Goal: Transaction & Acquisition: Obtain resource

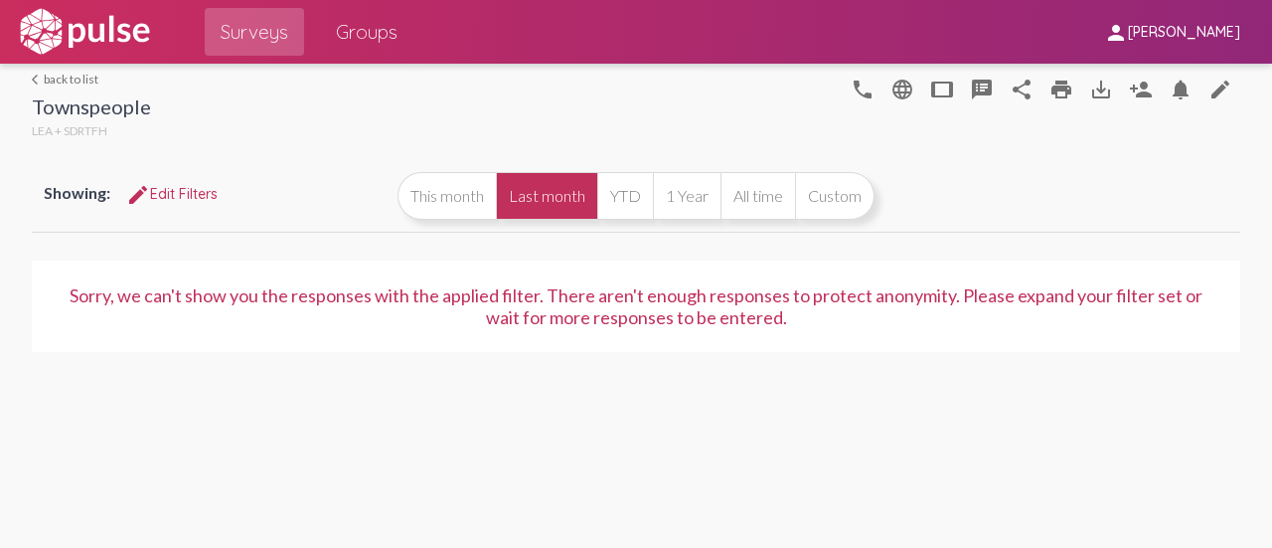
click at [90, 76] on link "arrow_back_ios back to list" at bounding box center [91, 79] width 119 height 15
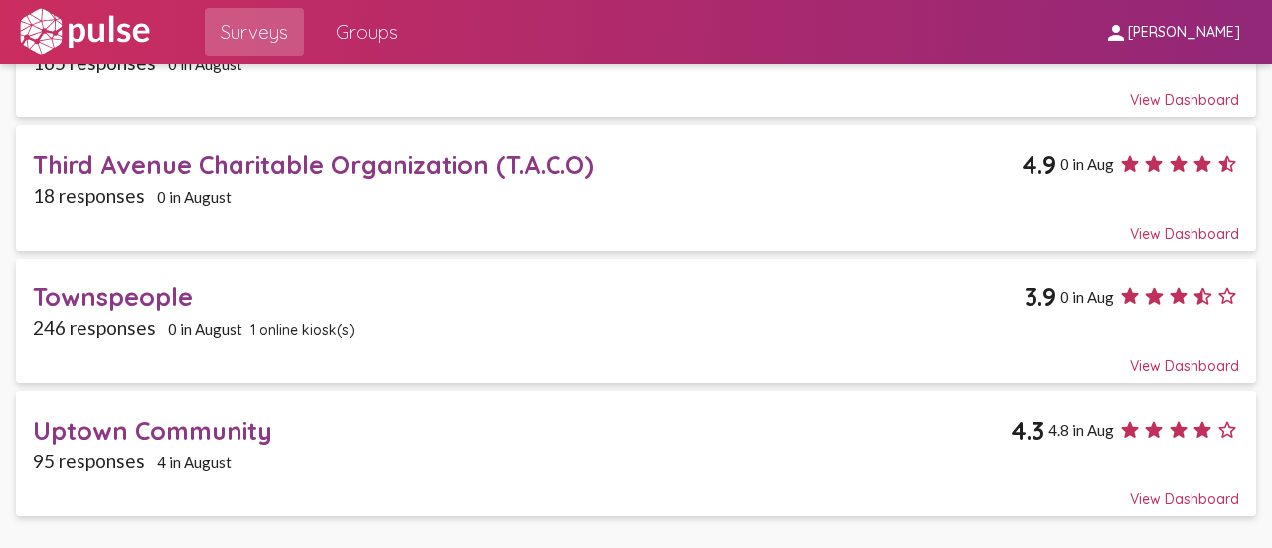
scroll to position [893, 0]
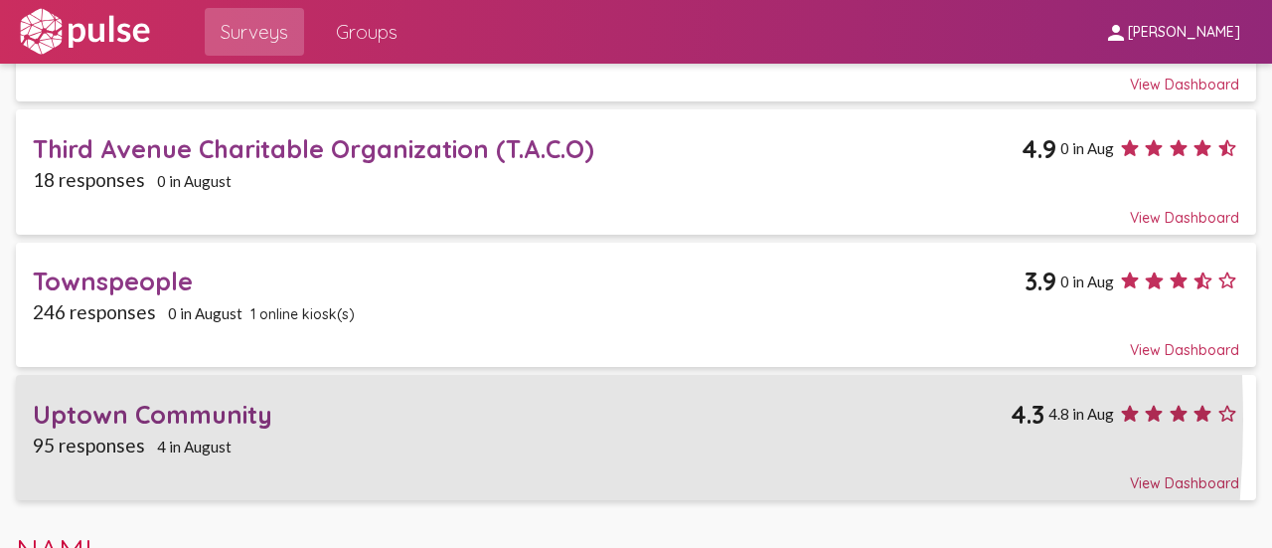
click at [255, 413] on div "Uptown Community" at bounding box center [522, 414] width 978 height 31
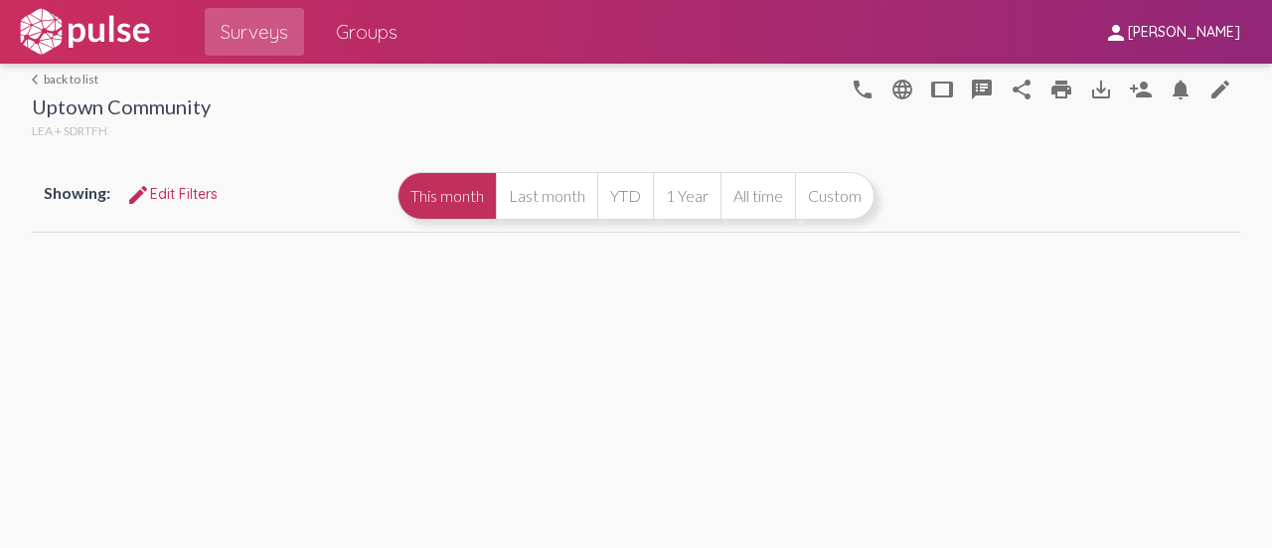
click at [974, 91] on mat-icon "speaker_notes" at bounding box center [982, 90] width 24 height 24
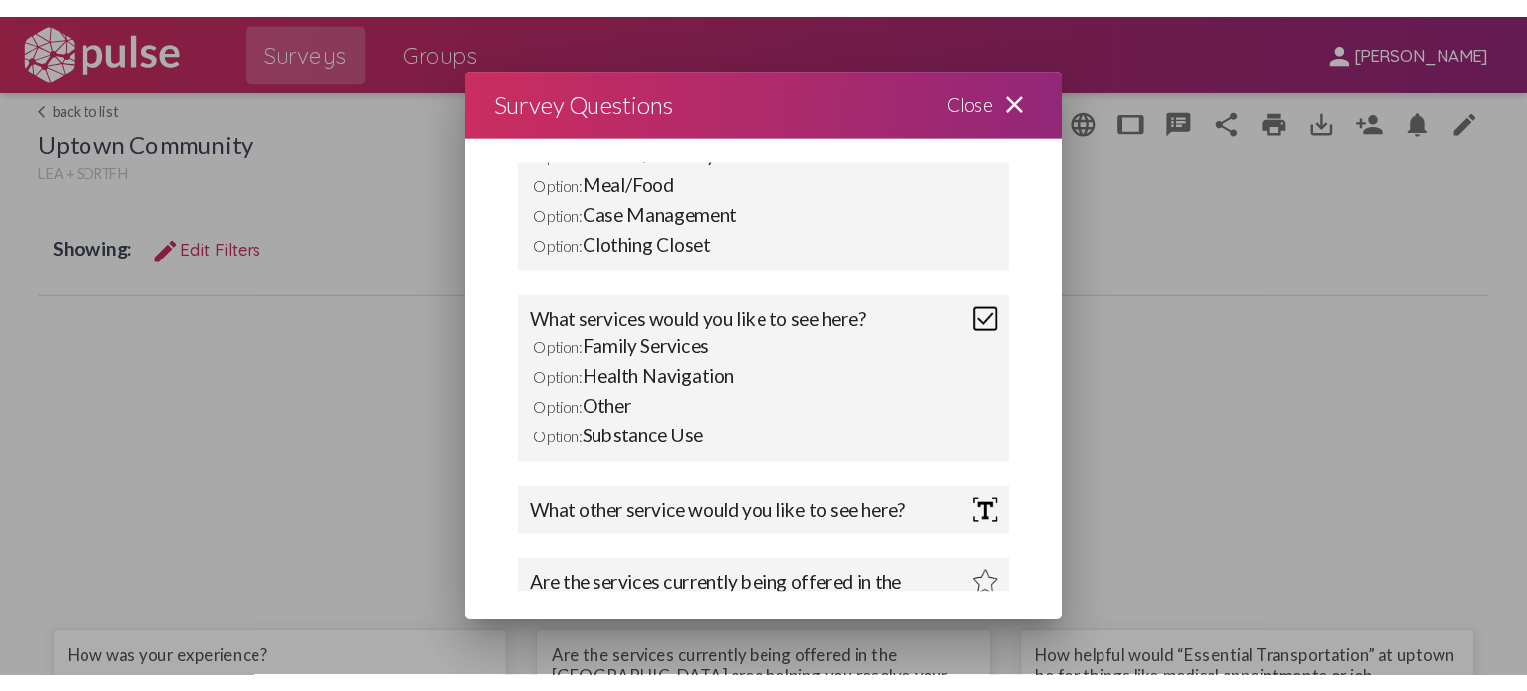
scroll to position [250, 0]
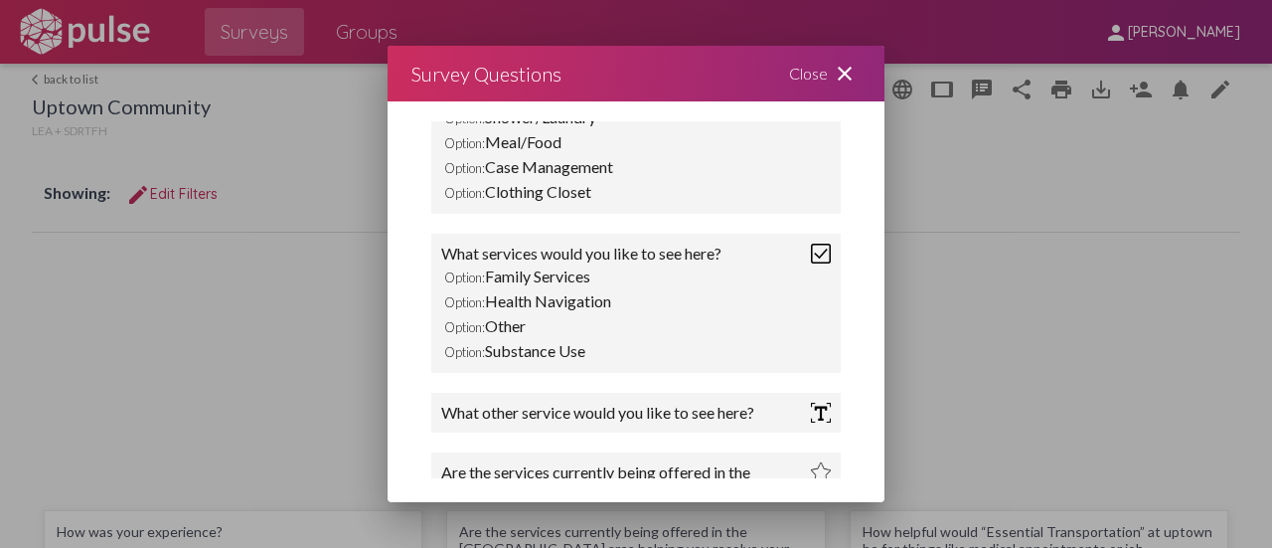
click at [839, 67] on mat-icon "close" at bounding box center [845, 74] width 24 height 24
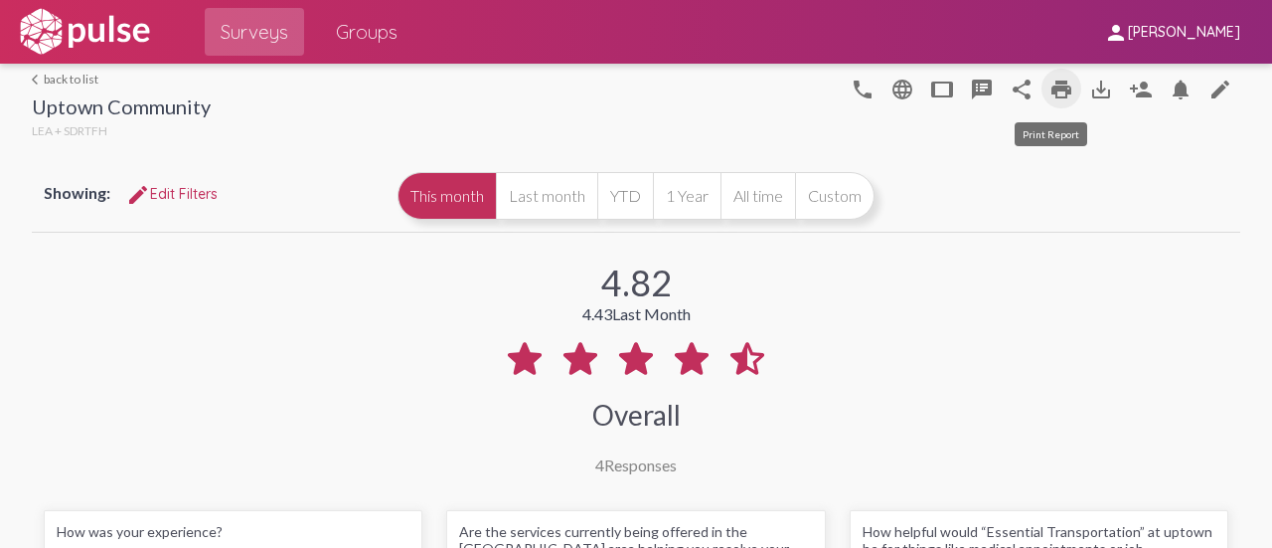
click at [1052, 88] on mat-icon "print" at bounding box center [1062, 90] width 24 height 24
click at [825, 193] on button "Custom" at bounding box center [835, 196] width 80 height 48
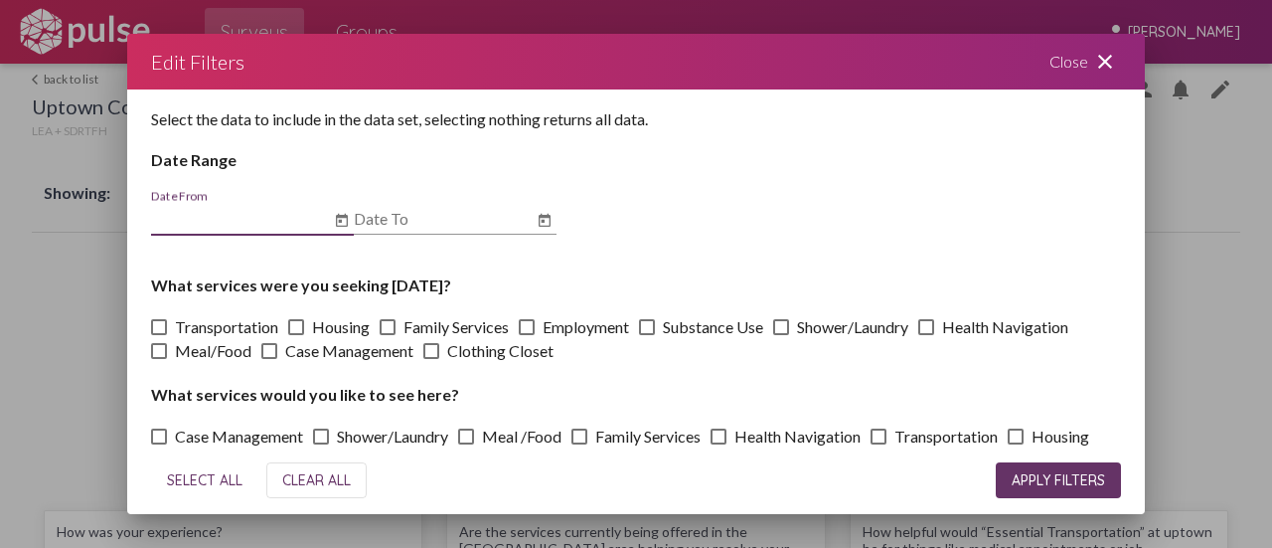
click at [262, 224] on input "Date From" at bounding box center [240, 219] width 179 height 18
click at [231, 225] on input "Date From" at bounding box center [240, 219] width 179 height 18
click at [1054, 51] on div "Close close" at bounding box center [1085, 62] width 119 height 56
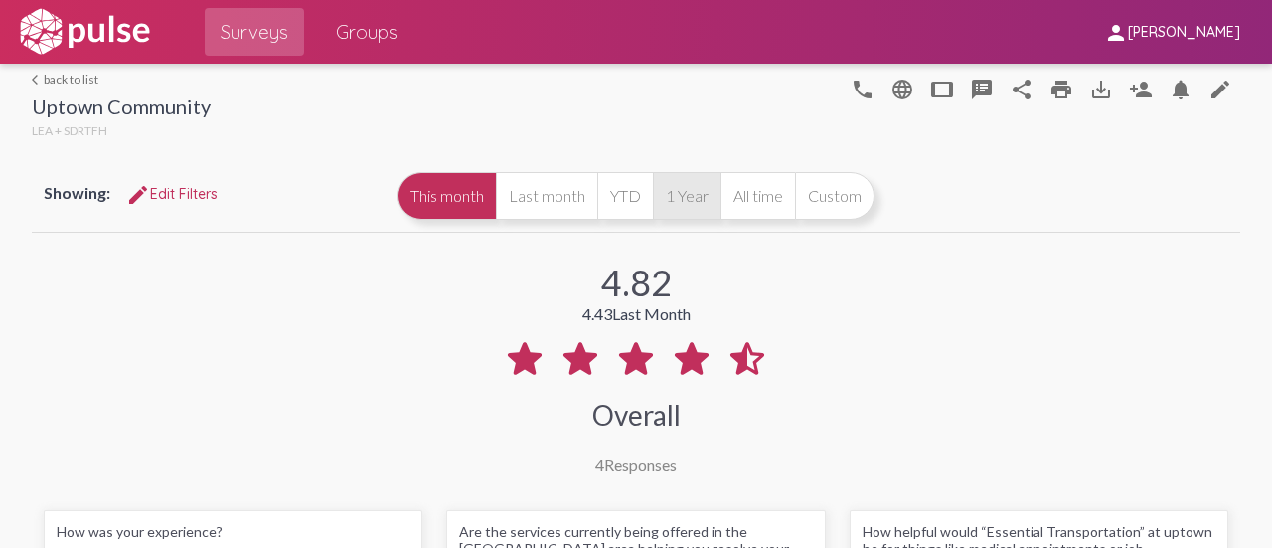
click at [670, 182] on button "1 Year" at bounding box center [687, 196] width 68 height 48
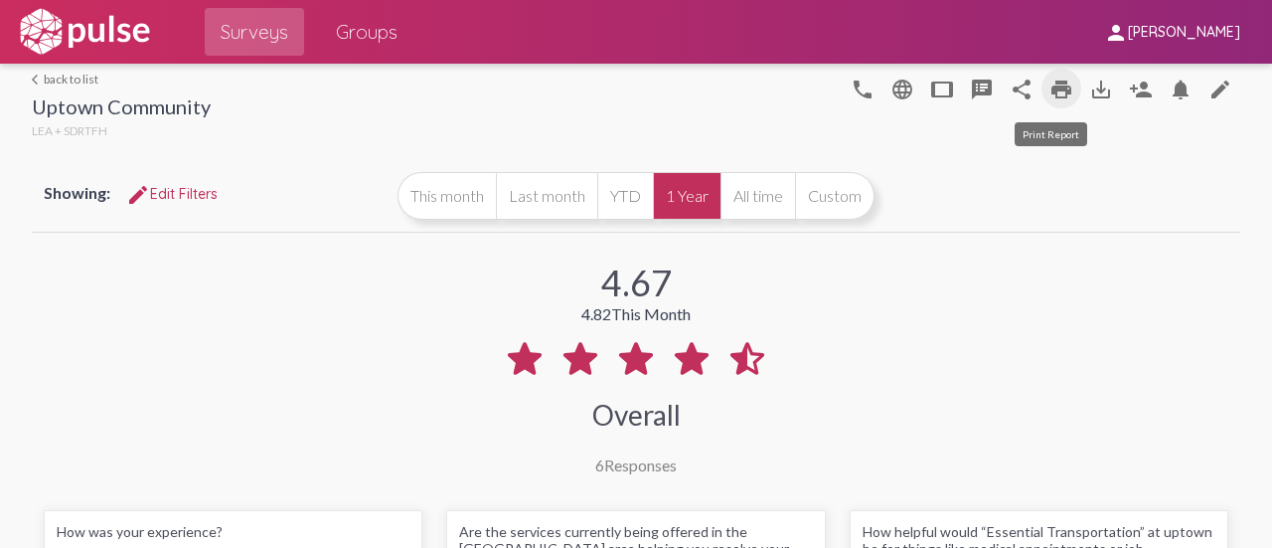
click at [1062, 94] on mat-icon "print" at bounding box center [1062, 90] width 24 height 24
click at [750, 196] on button "All time" at bounding box center [758, 196] width 75 height 48
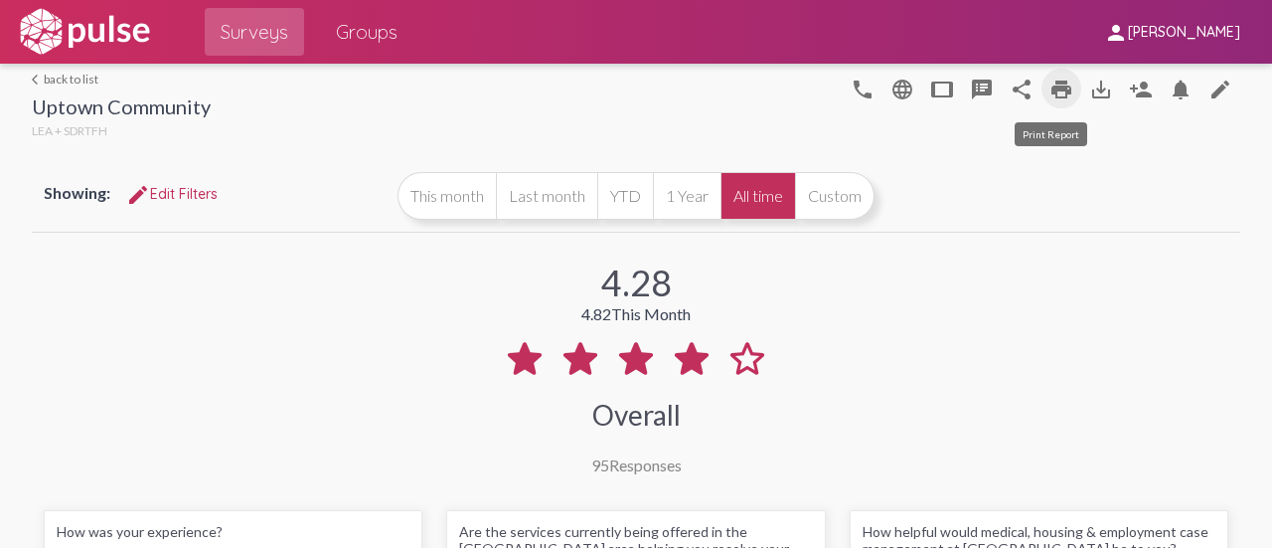
click at [1058, 86] on mat-icon "print" at bounding box center [1062, 90] width 24 height 24
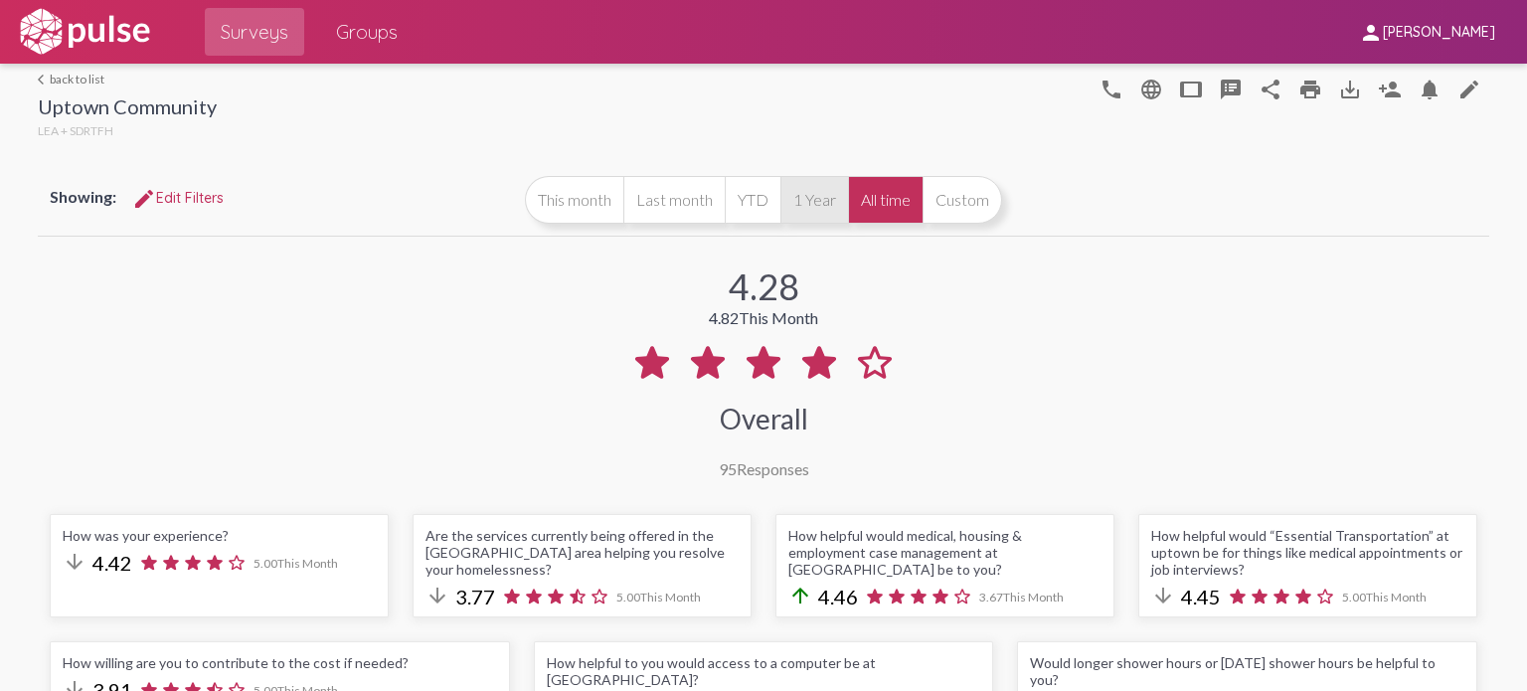
click at [813, 191] on button "1 Year" at bounding box center [814, 200] width 68 height 48
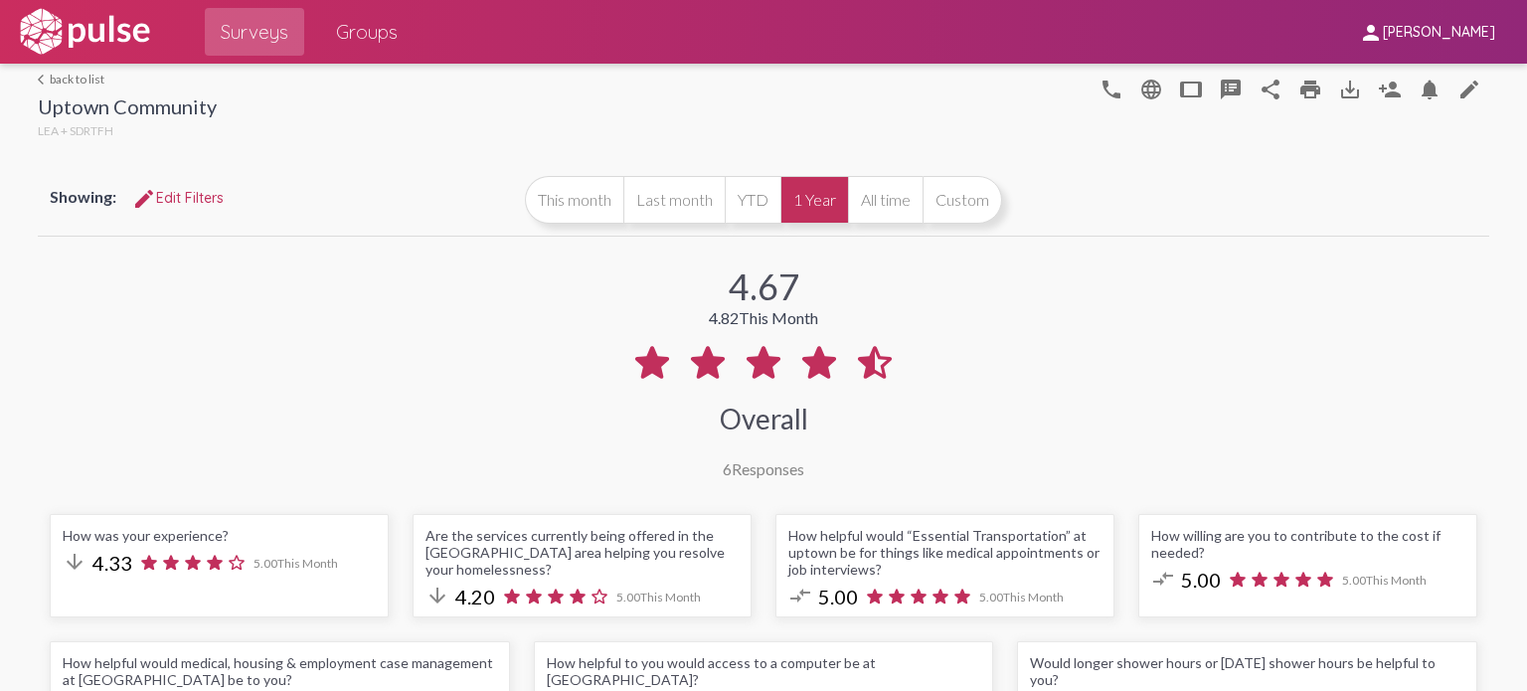
click at [94, 77] on link "arrow_back_ios back to list" at bounding box center [127, 79] width 179 height 15
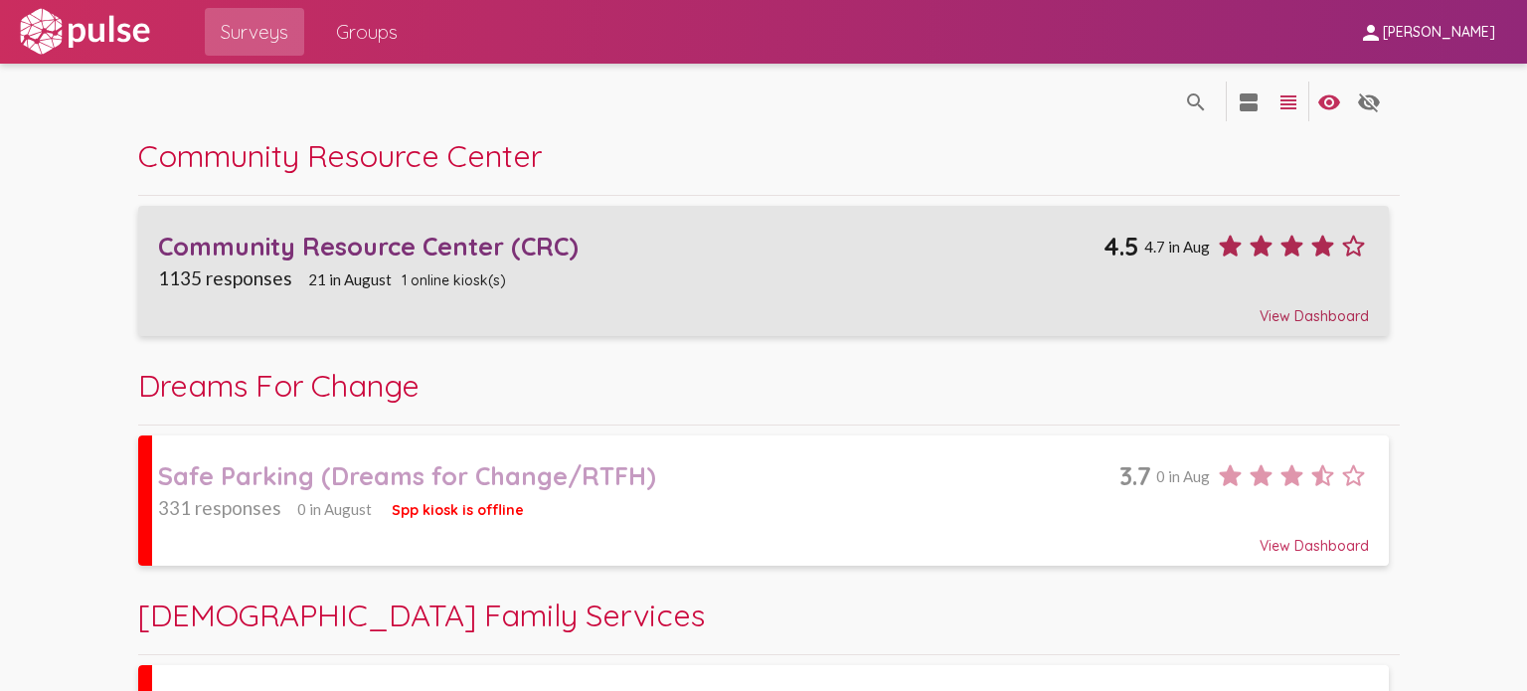
click at [460, 244] on div "Community Resource Center (CRC)" at bounding box center [630, 246] width 945 height 31
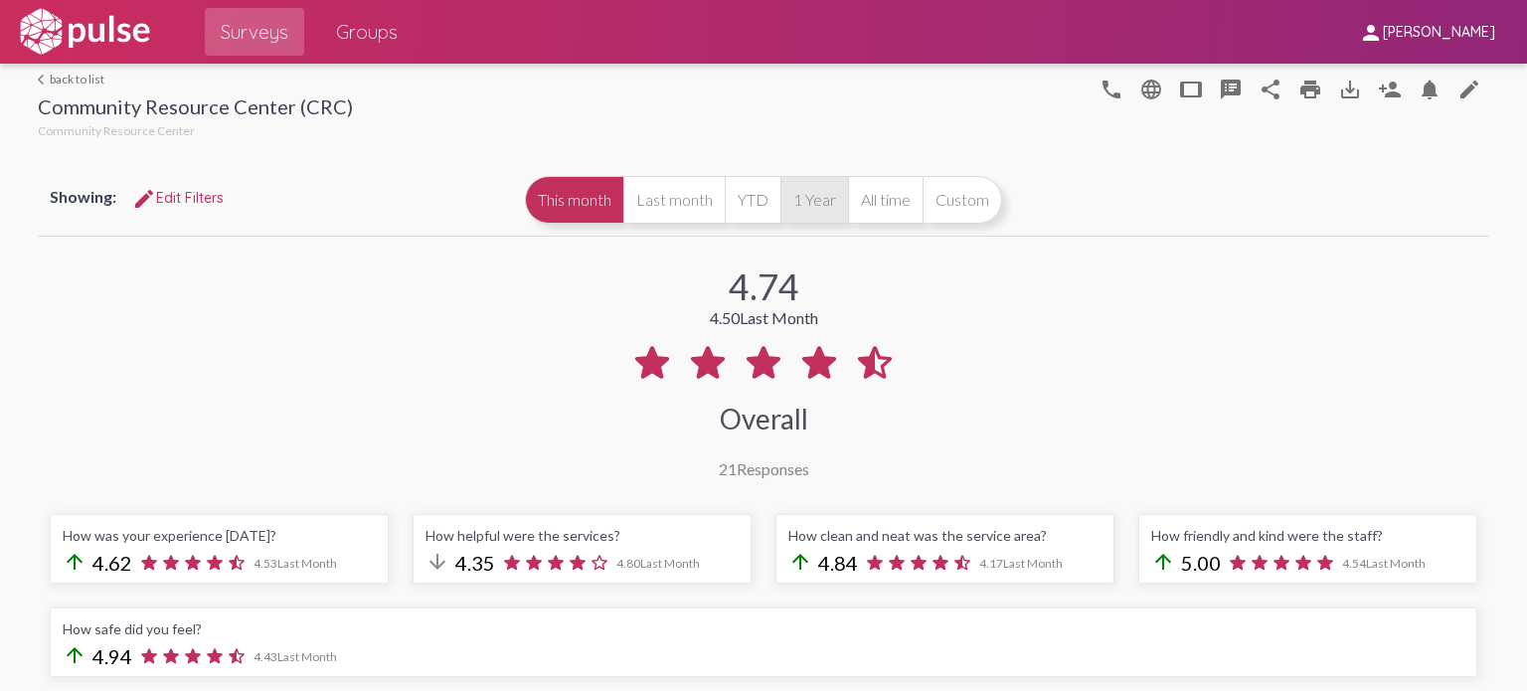
click at [819, 201] on button "1 Year" at bounding box center [814, 200] width 68 height 48
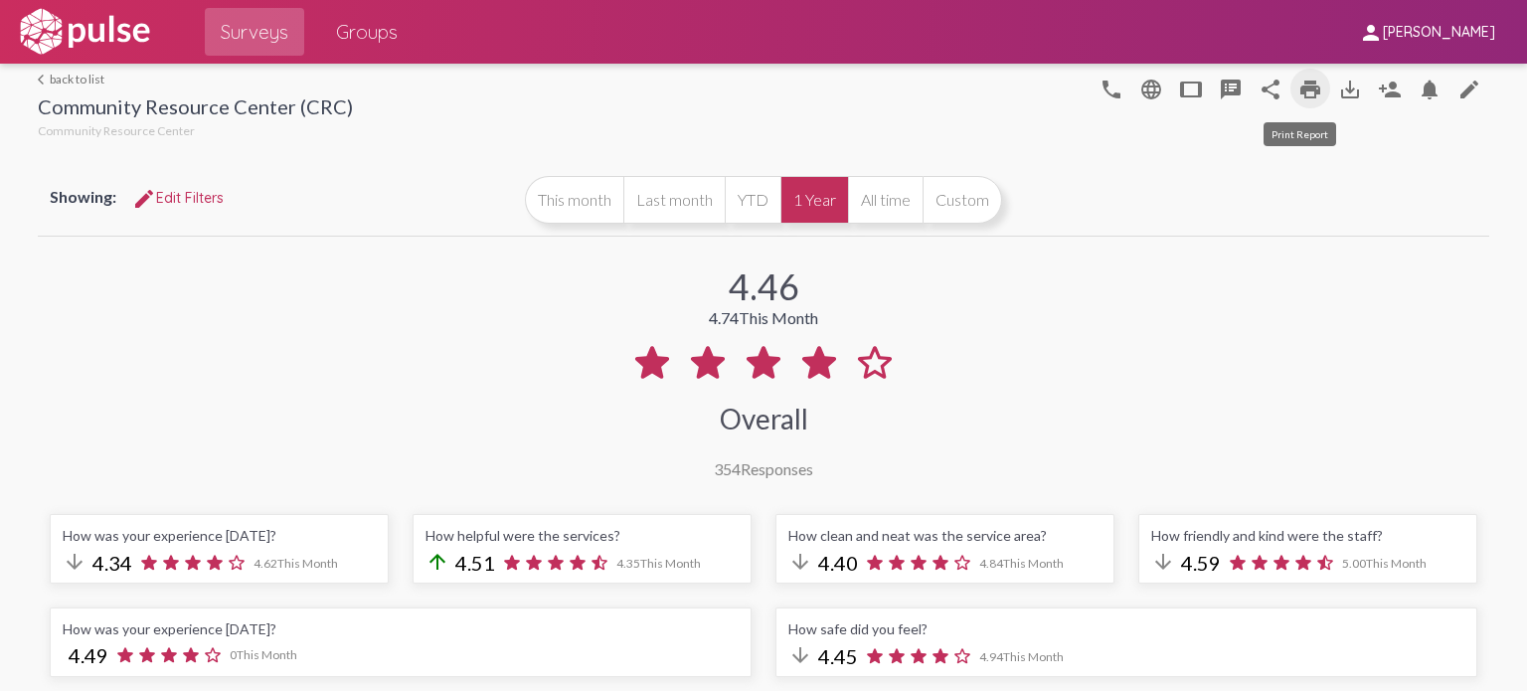
click at [1271, 89] on mat-icon "print" at bounding box center [1310, 90] width 24 height 24
click at [81, 79] on link "arrow_back_ios back to list" at bounding box center [195, 79] width 315 height 15
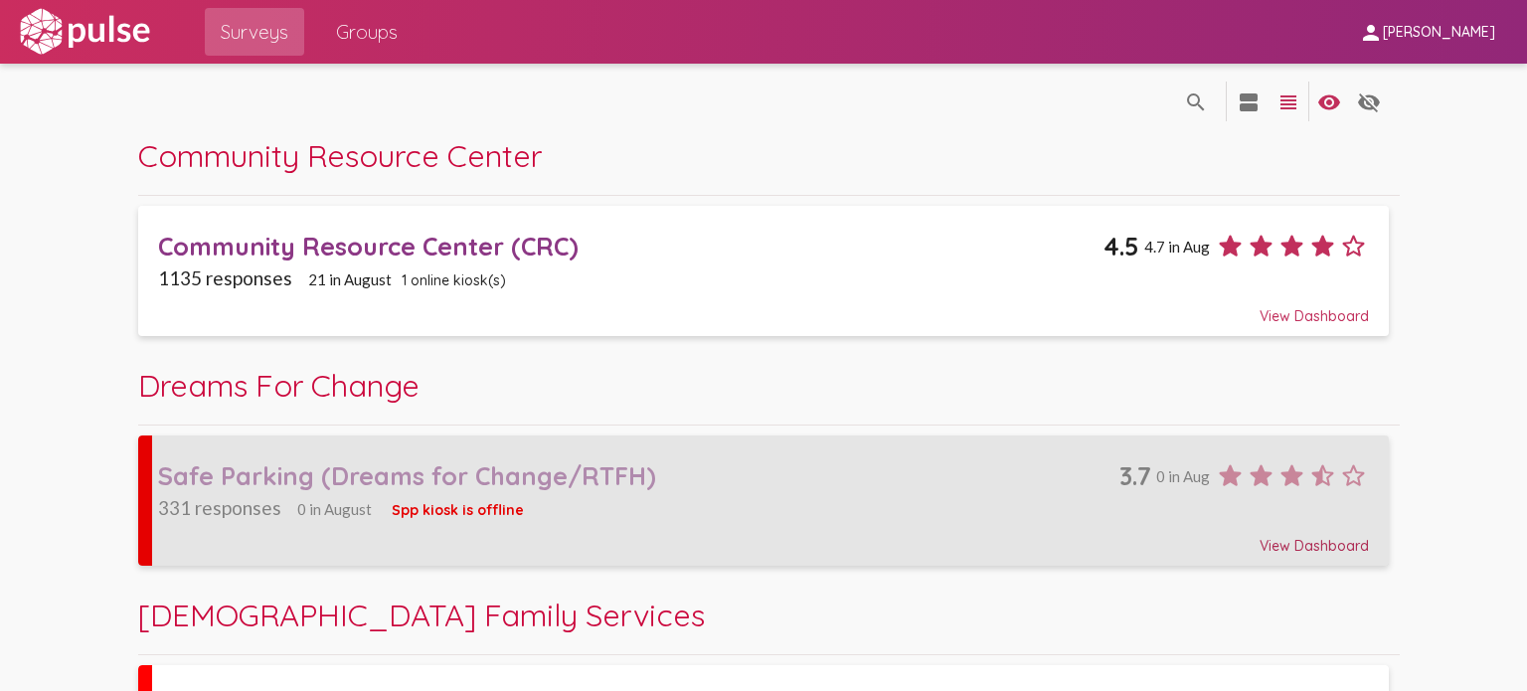
click at [546, 476] on div "Safe Parking (Dreams for Change/RTFH)" at bounding box center [638, 475] width 961 height 31
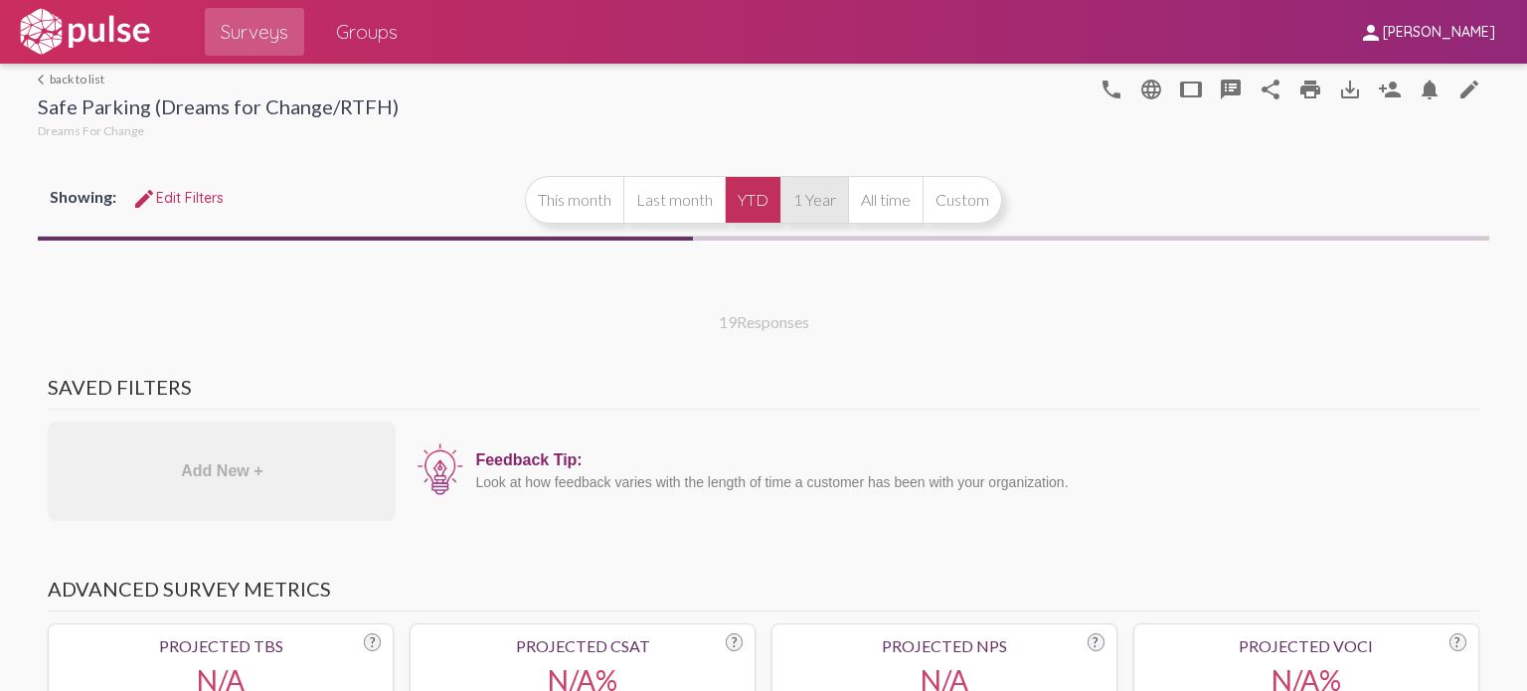
click at [818, 210] on button "1 Year" at bounding box center [814, 200] width 68 height 48
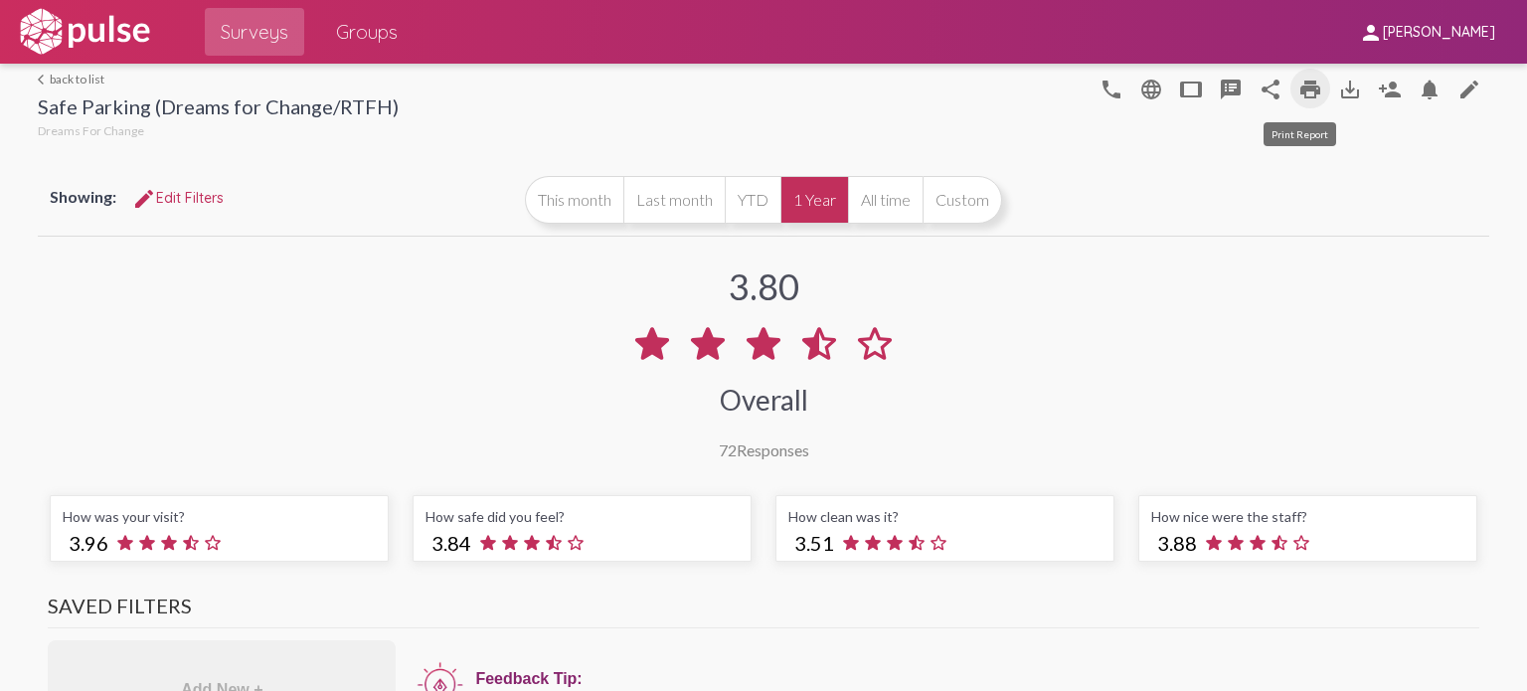
click at [1271, 93] on mat-icon "print" at bounding box center [1310, 90] width 24 height 24
click at [56, 78] on link "arrow_back_ios back to list" at bounding box center [218, 79] width 361 height 15
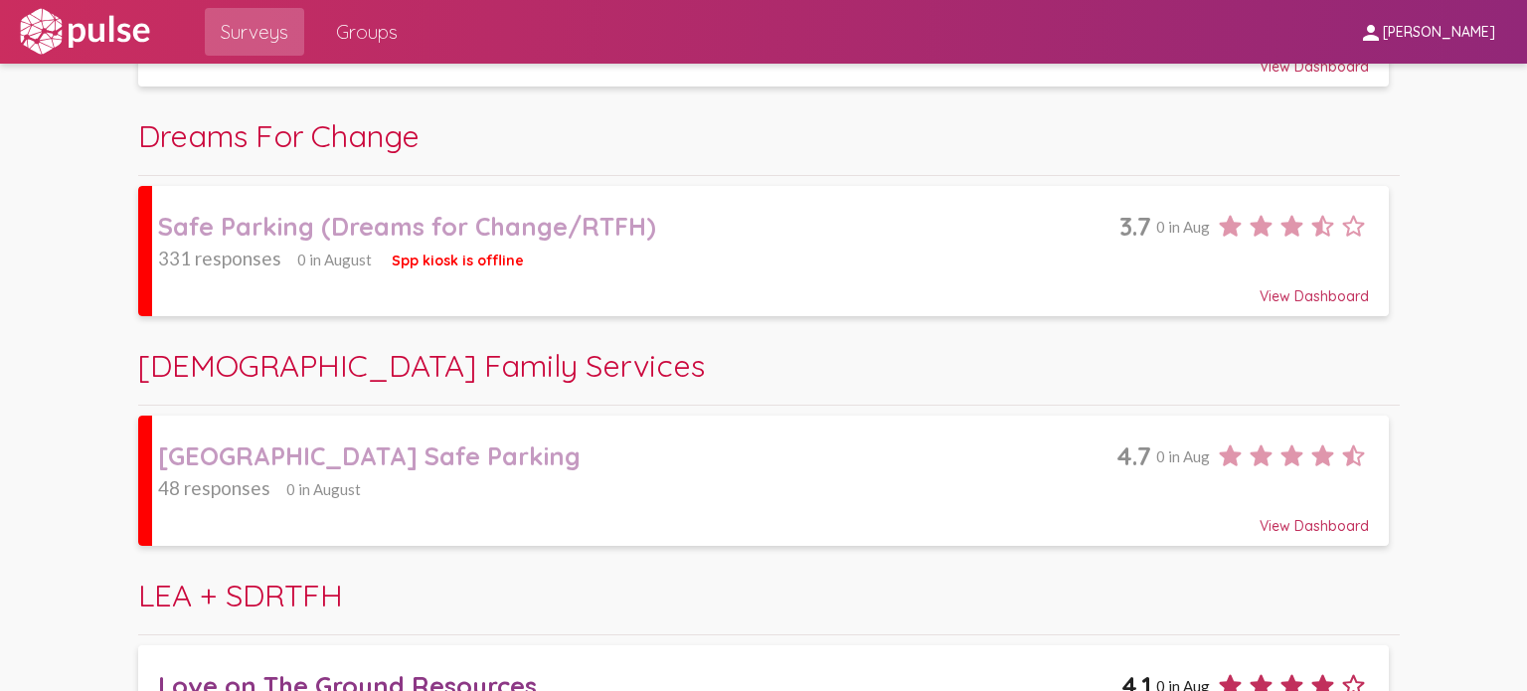
scroll to position [250, 0]
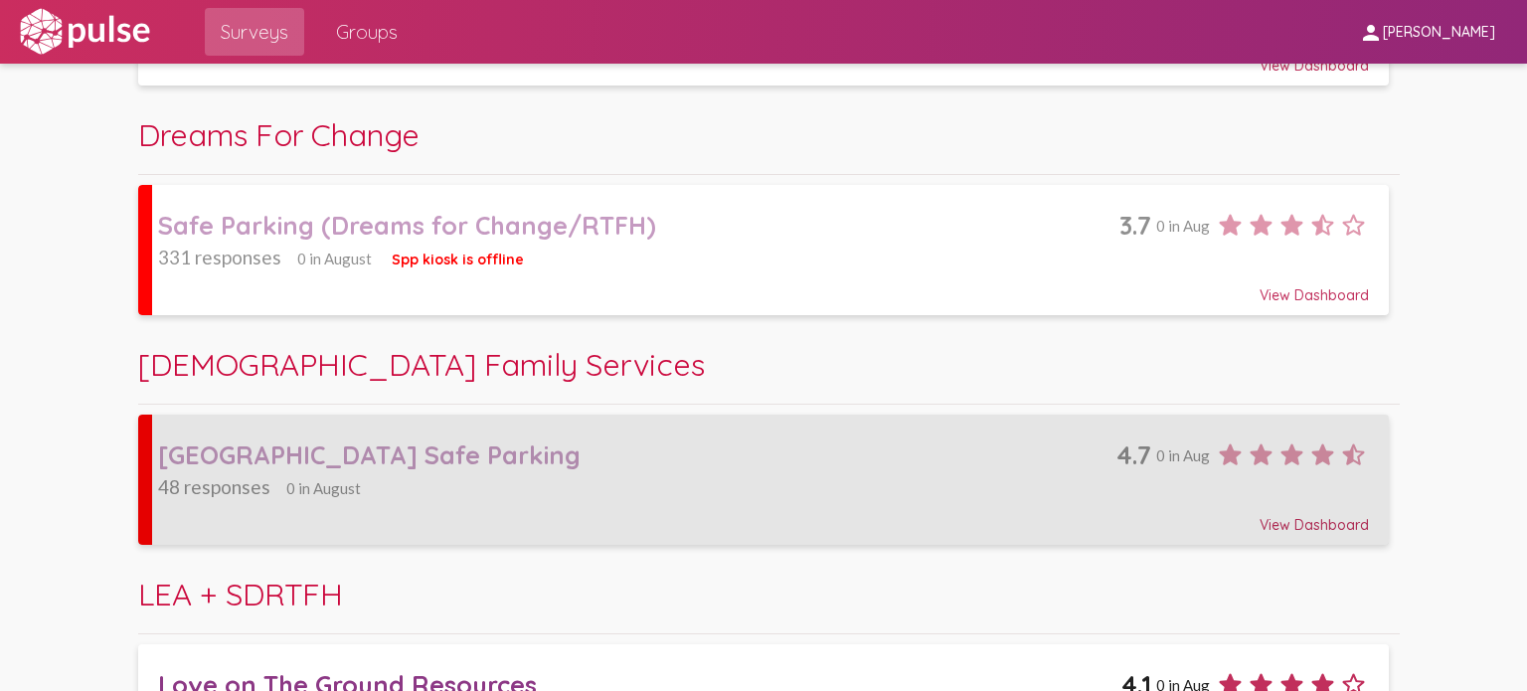
click at [386, 444] on div "North County Safe Parking" at bounding box center [637, 454] width 958 height 31
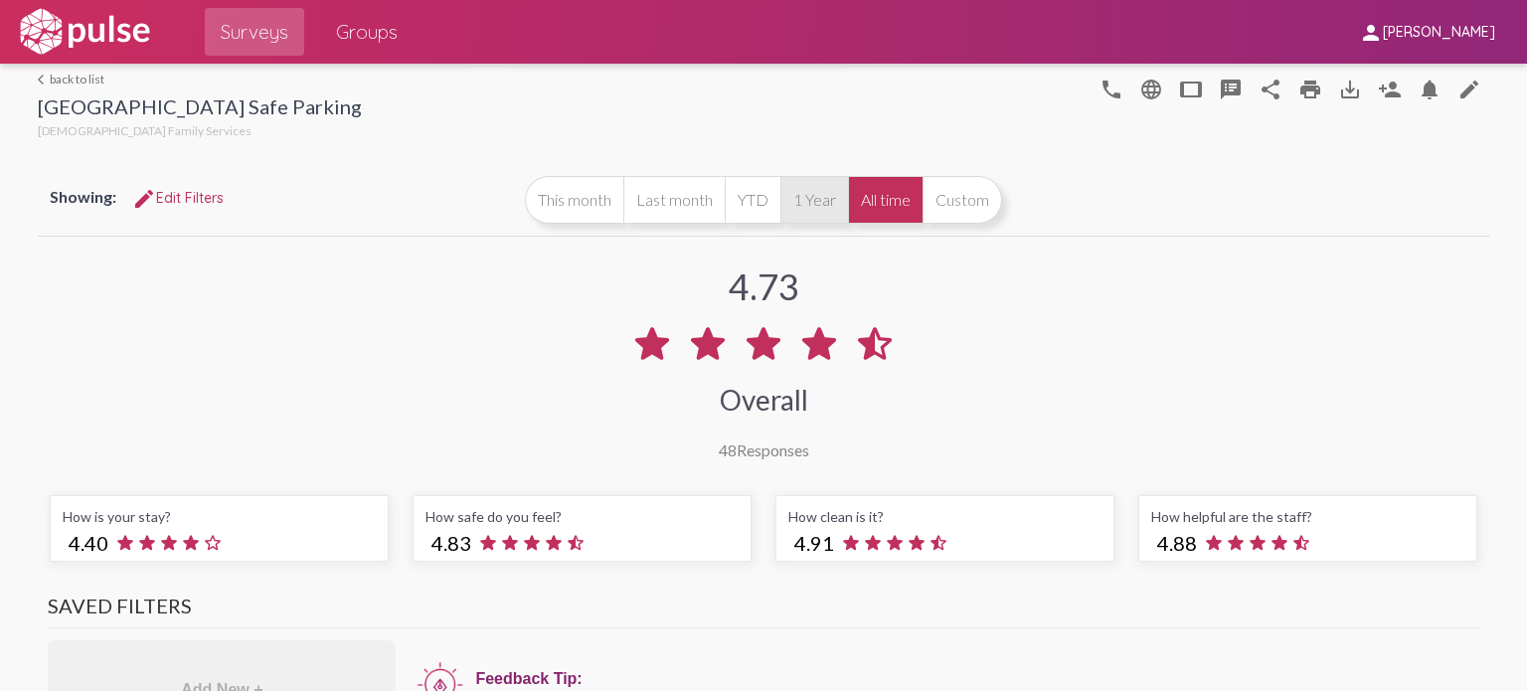
click at [817, 192] on button "1 Year" at bounding box center [814, 200] width 68 height 48
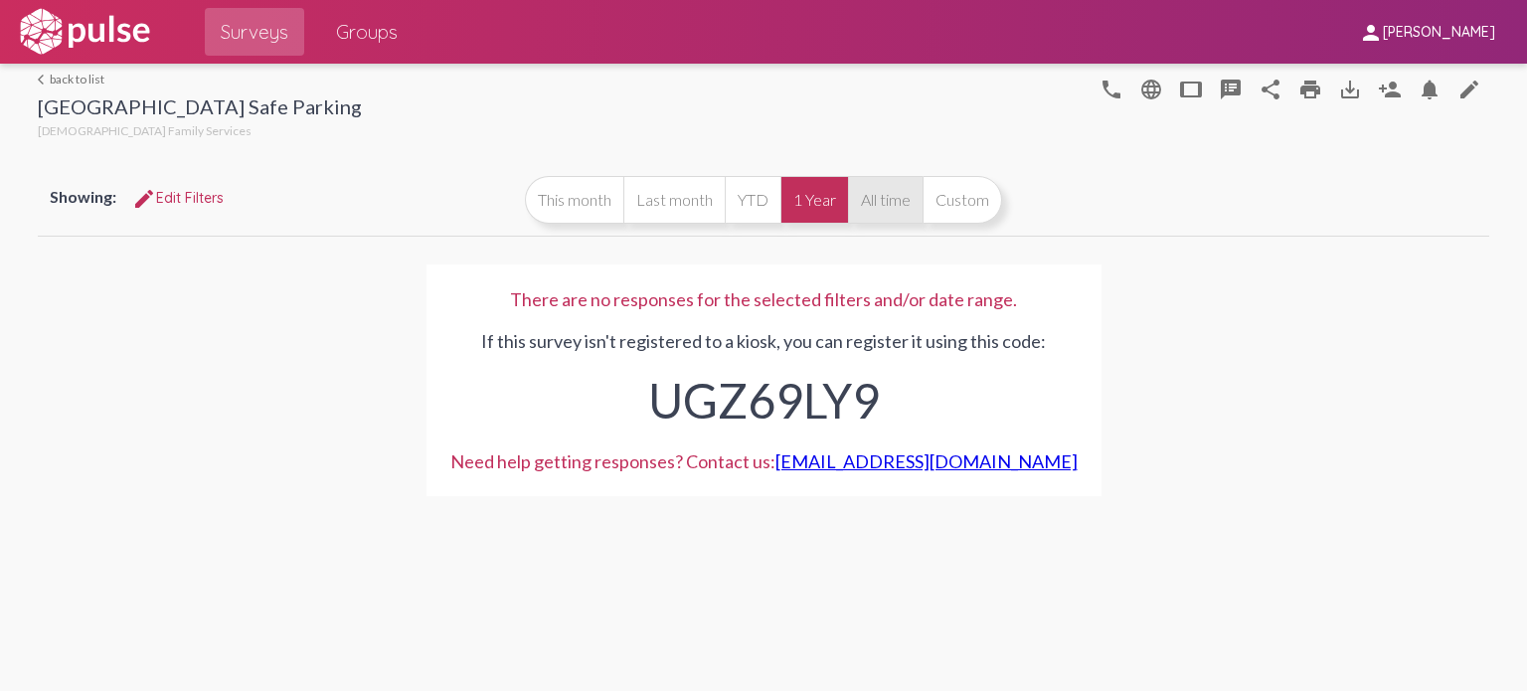
click at [879, 193] on button "All time" at bounding box center [885, 200] width 75 height 48
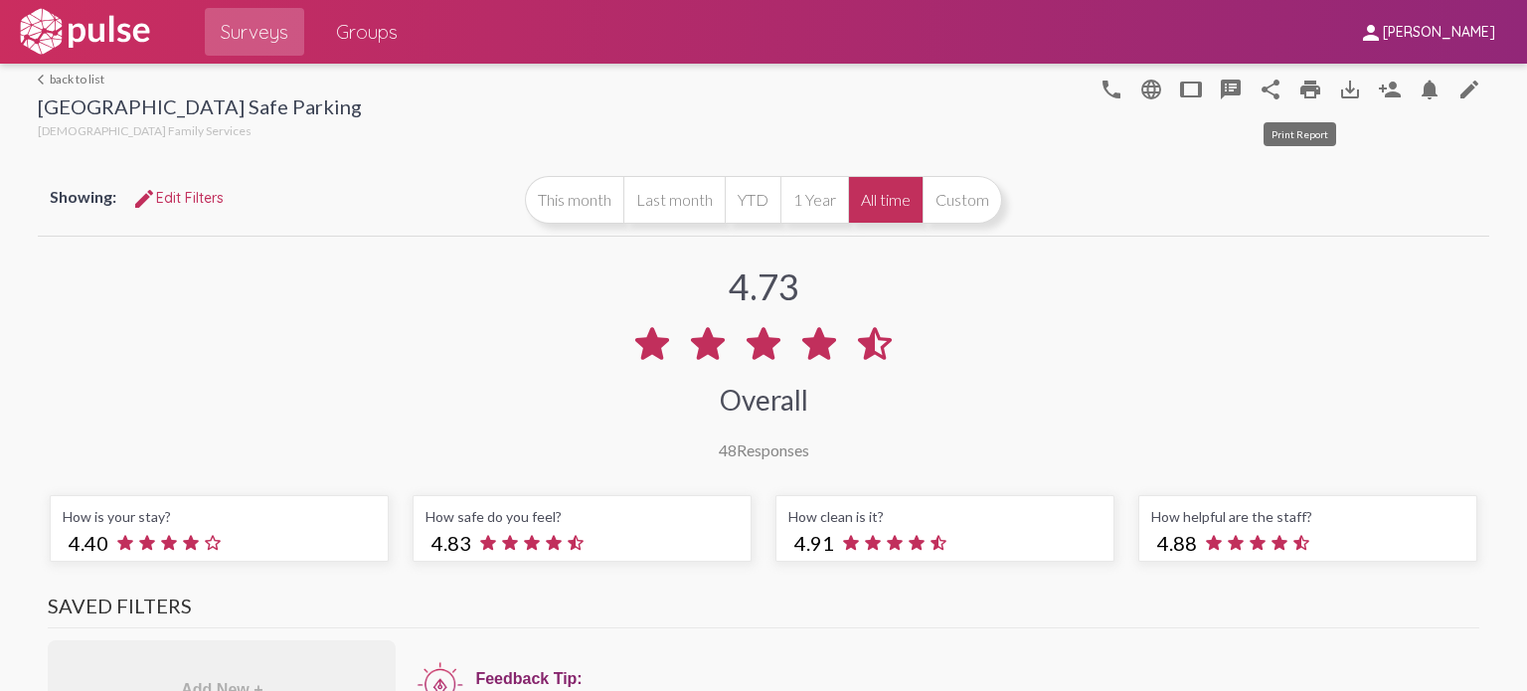
click at [1271, 92] on mat-icon "print" at bounding box center [1310, 90] width 24 height 24
click at [86, 80] on link "arrow_back_ios back to list" at bounding box center [200, 79] width 324 height 15
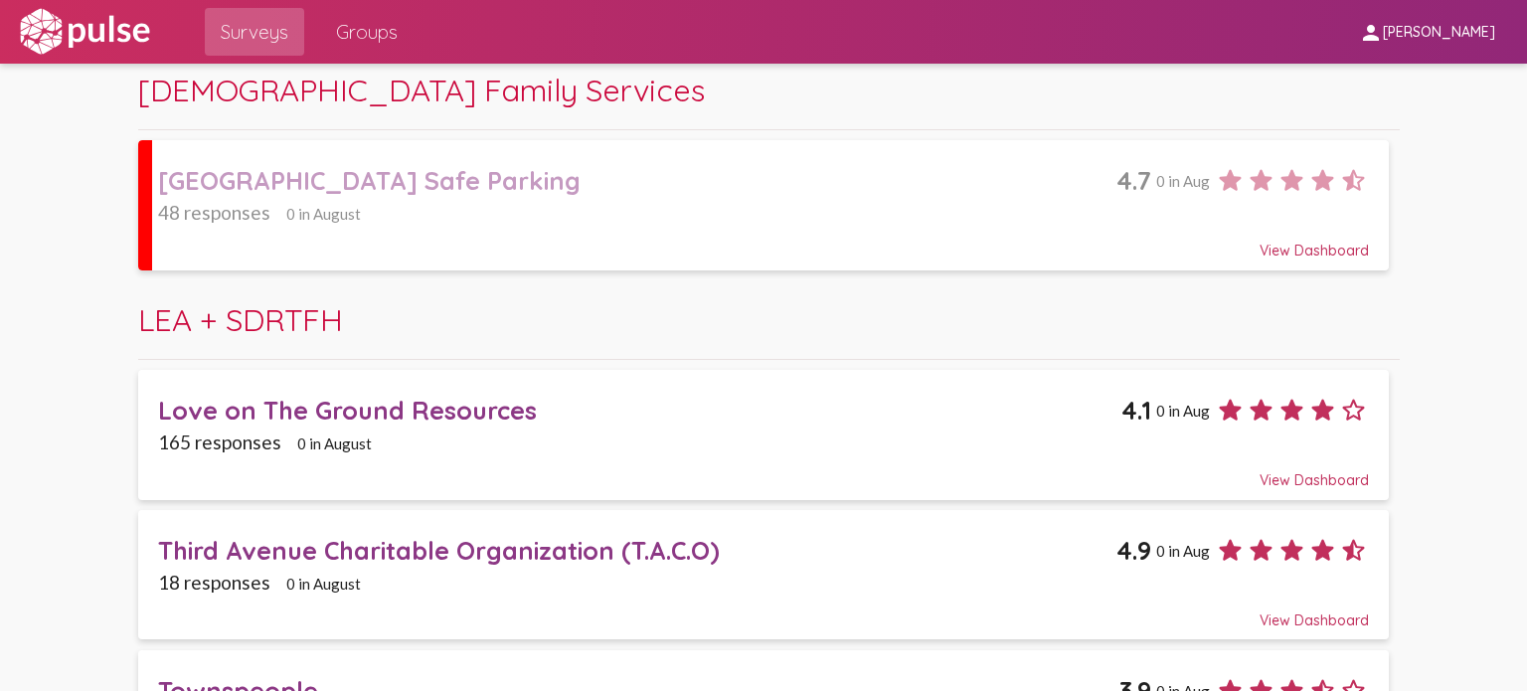
scroll to position [527, 0]
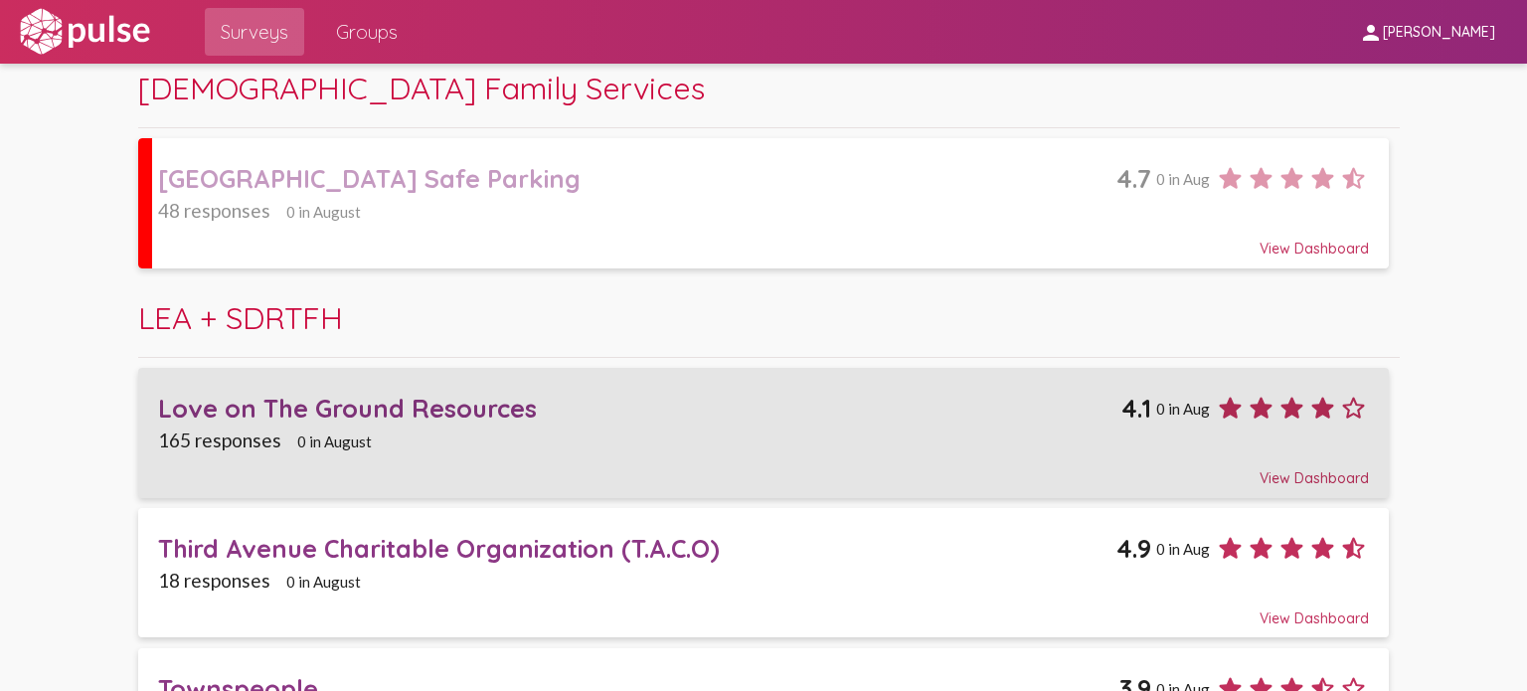
click at [338, 413] on div "Love on The Ground Resources" at bounding box center [639, 408] width 963 height 31
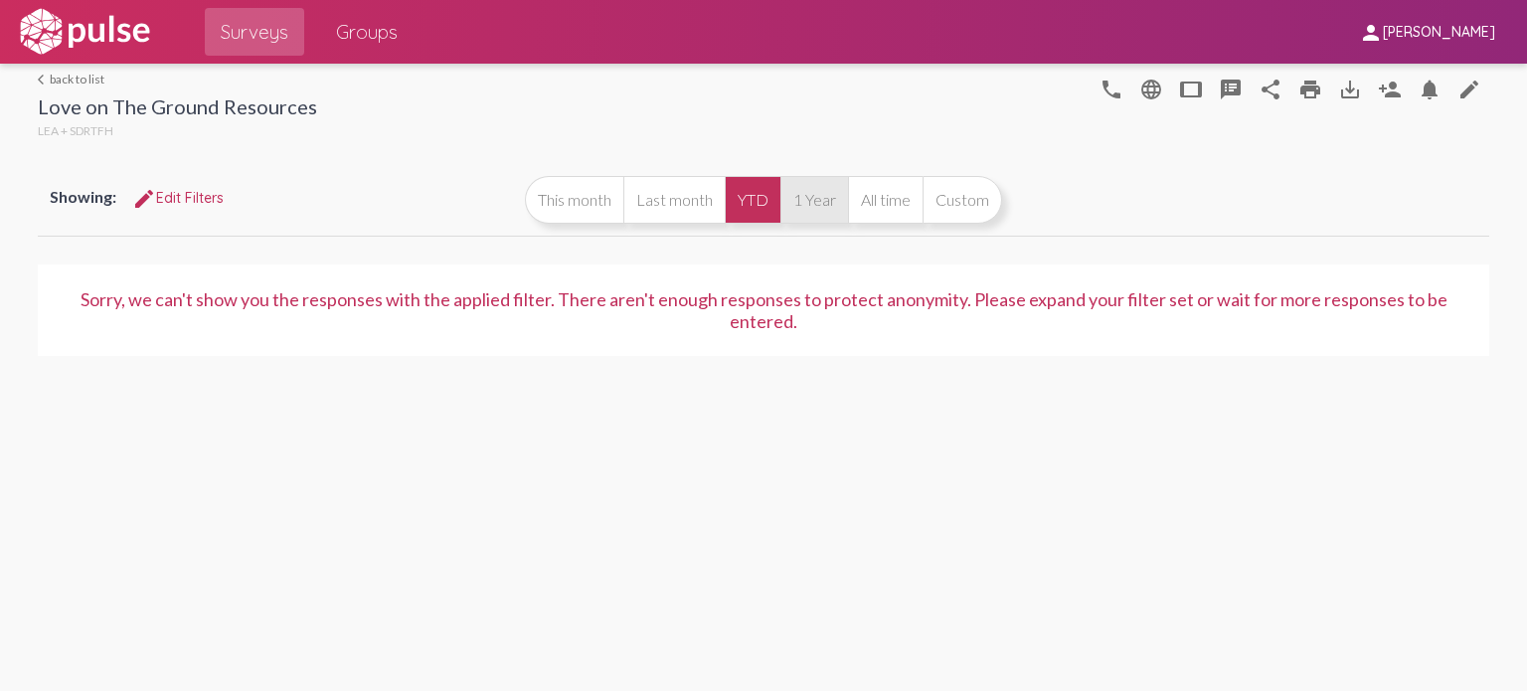
click at [816, 198] on button "1 Year" at bounding box center [814, 200] width 68 height 48
click at [895, 199] on button "All time" at bounding box center [885, 200] width 75 height 48
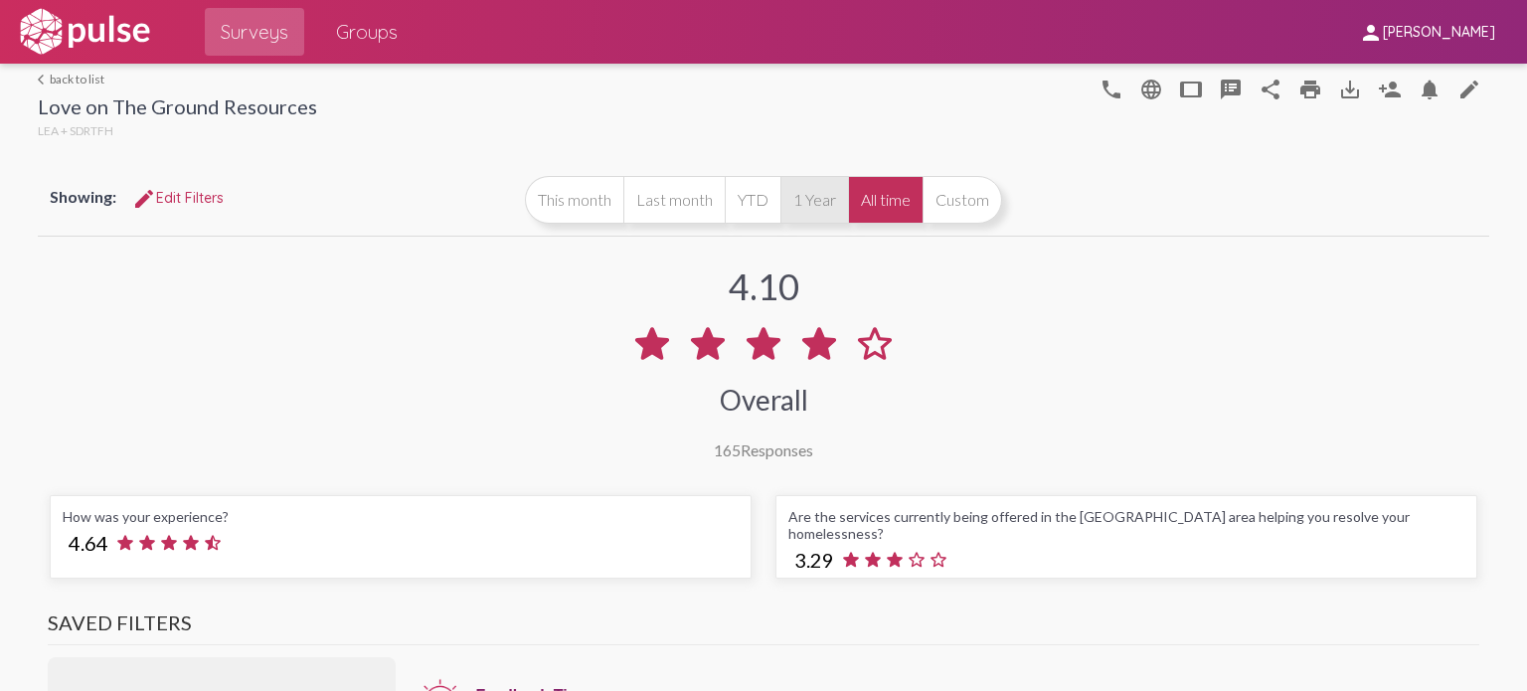
click at [812, 194] on button "1 Year" at bounding box center [814, 200] width 68 height 48
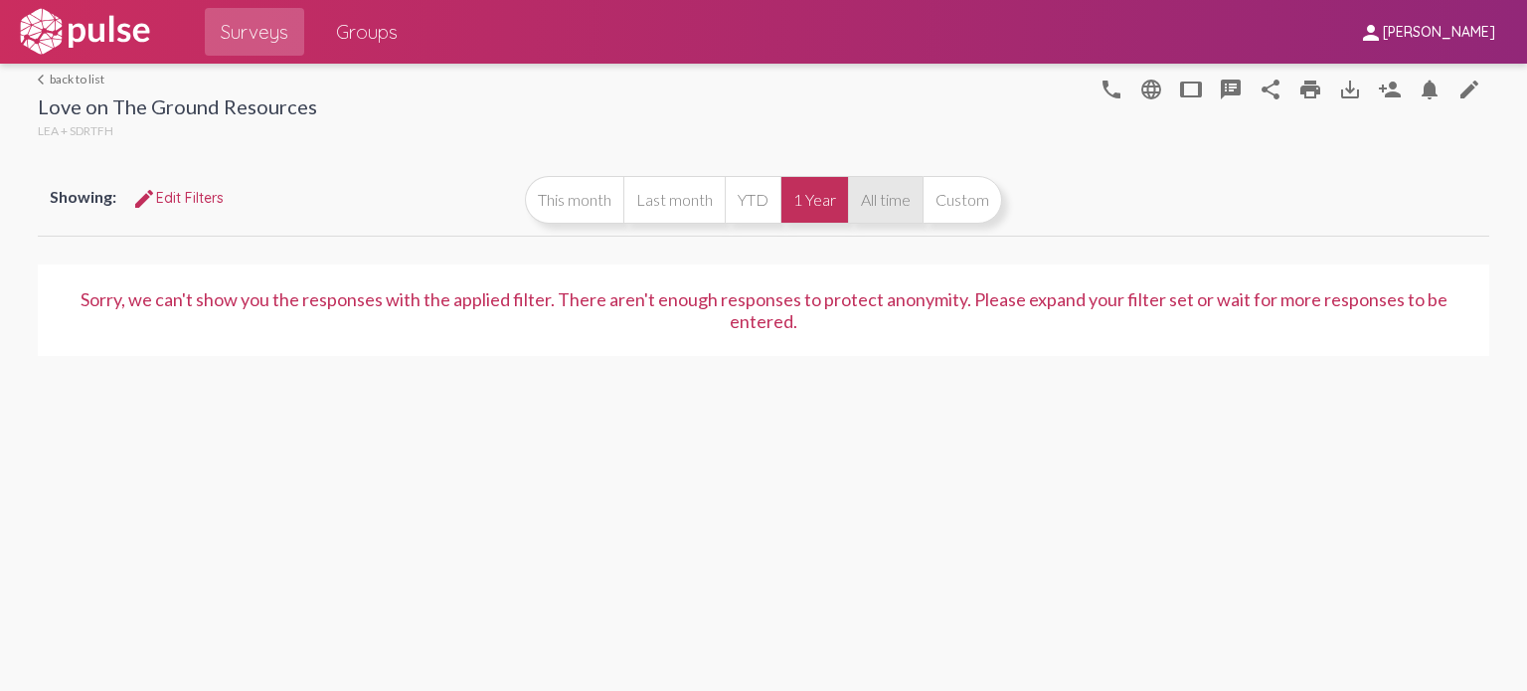
click at [876, 194] on button "All time" at bounding box center [885, 200] width 75 height 48
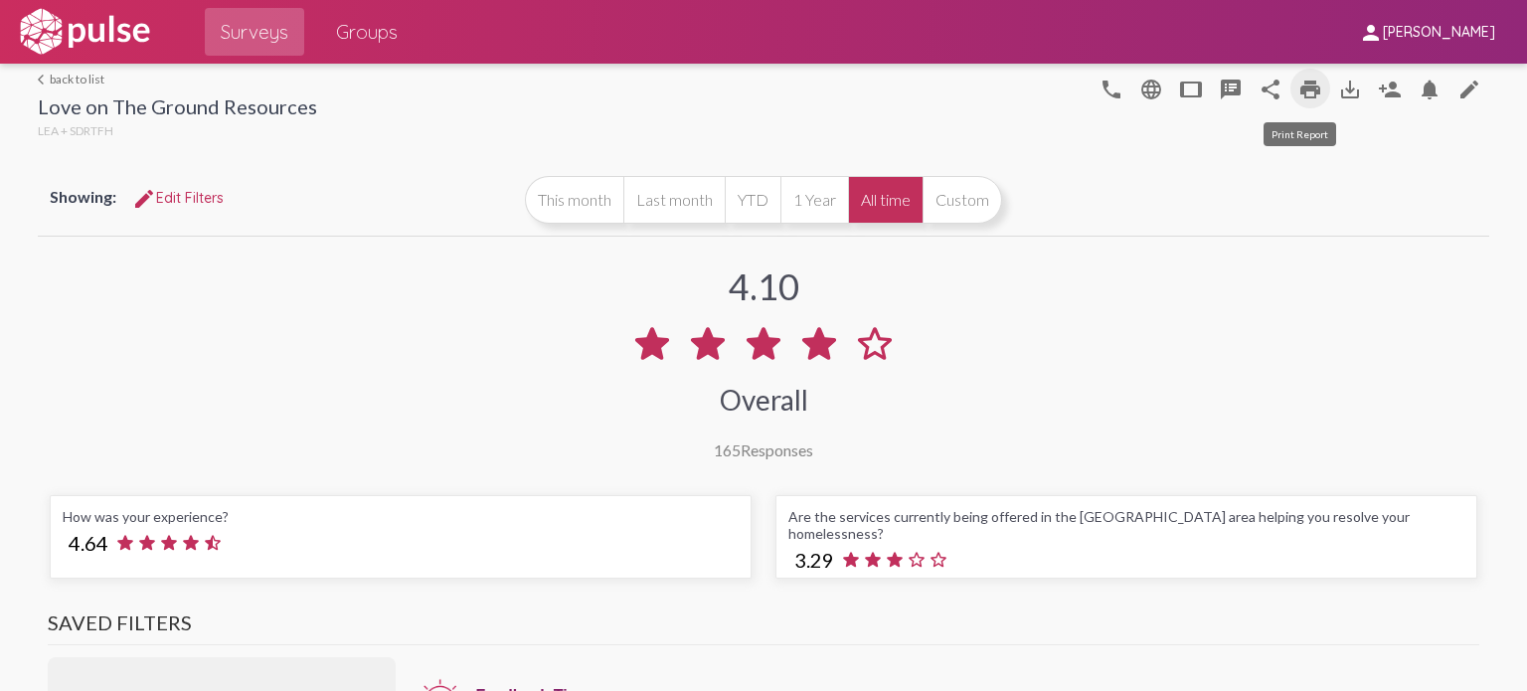
click at [1271, 88] on mat-icon "print" at bounding box center [1310, 90] width 24 height 24
click at [82, 78] on link "arrow_back_ios back to list" at bounding box center [177, 79] width 279 height 15
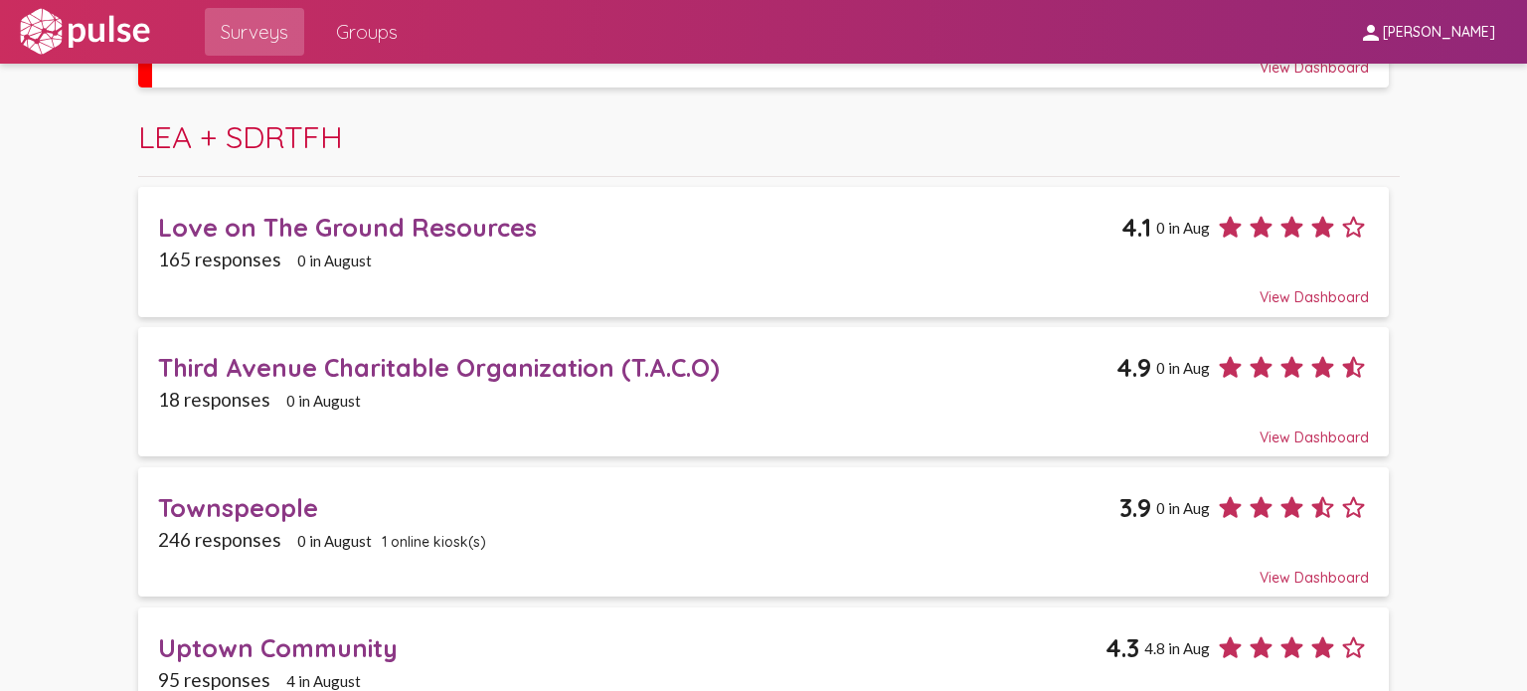
scroll to position [711, 0]
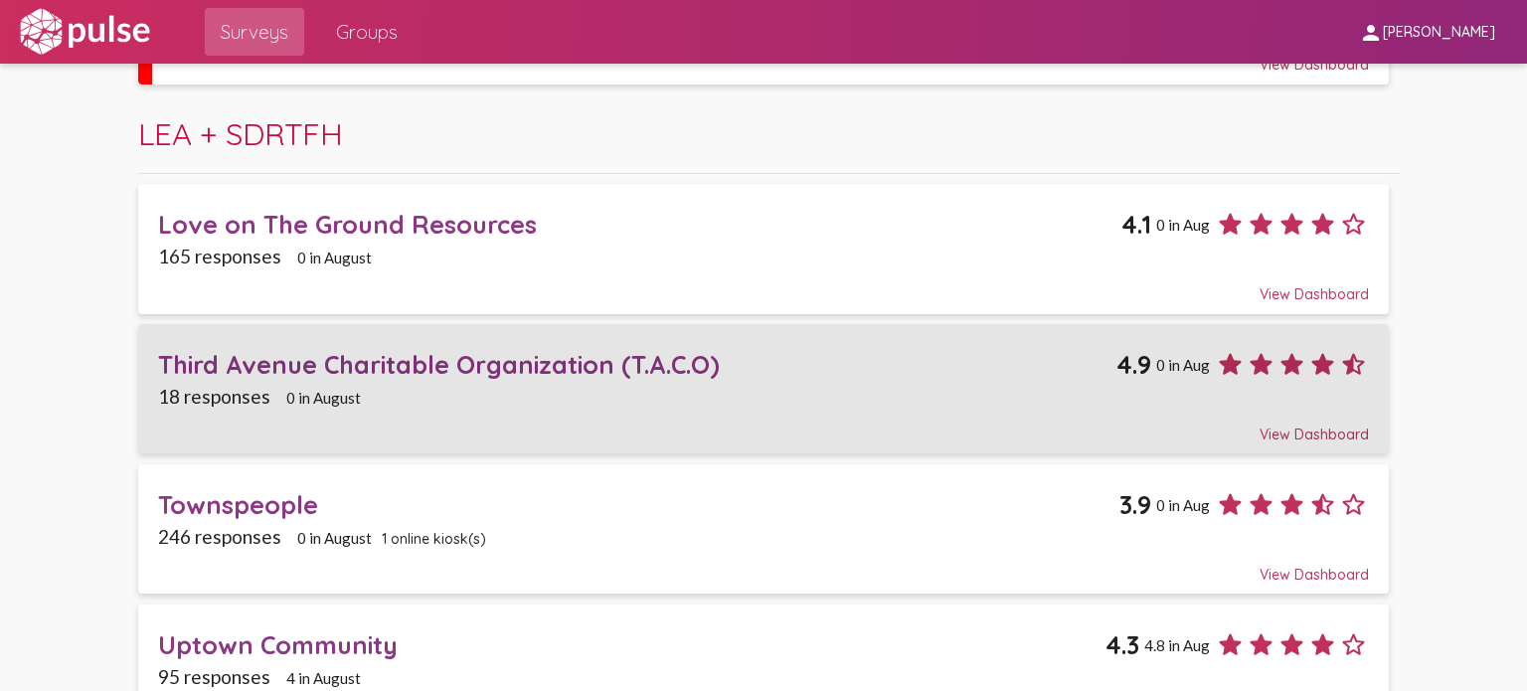
click at [496, 358] on div "Third Avenue Charitable Organization (T.A.C.O)" at bounding box center [637, 364] width 958 height 31
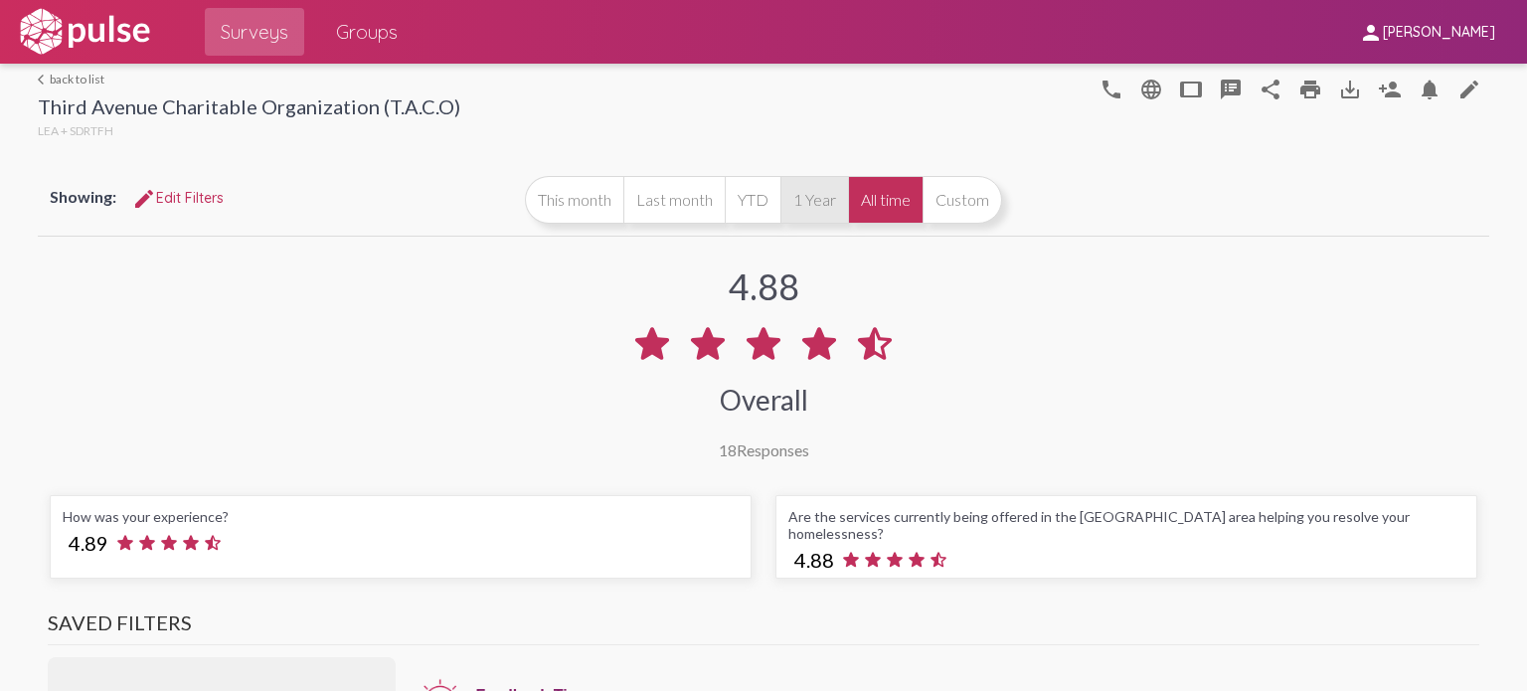
click at [814, 186] on button "1 Year" at bounding box center [814, 200] width 68 height 48
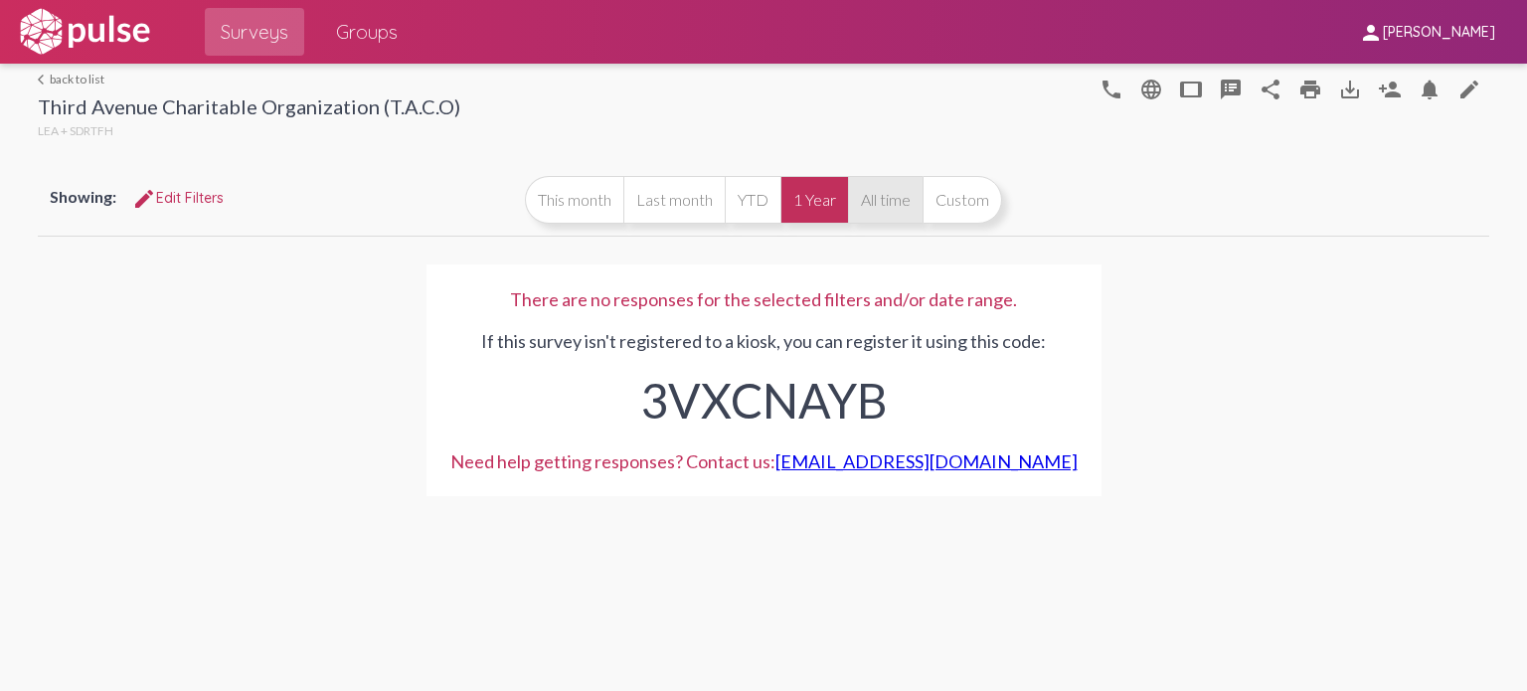
click at [885, 206] on button "All time" at bounding box center [885, 200] width 75 height 48
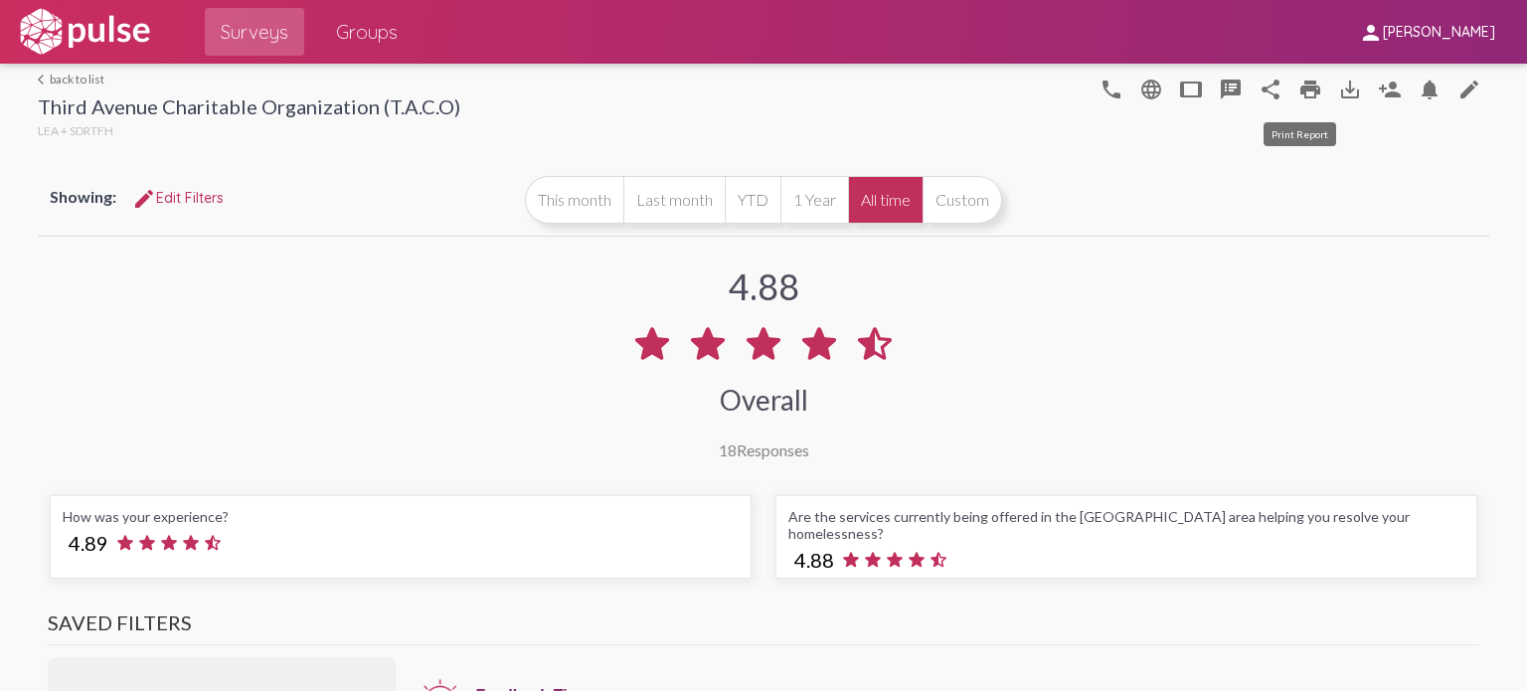
click at [1271, 93] on mat-icon "print" at bounding box center [1310, 90] width 24 height 24
click at [76, 81] on link "arrow_back_ios back to list" at bounding box center [249, 79] width 422 height 15
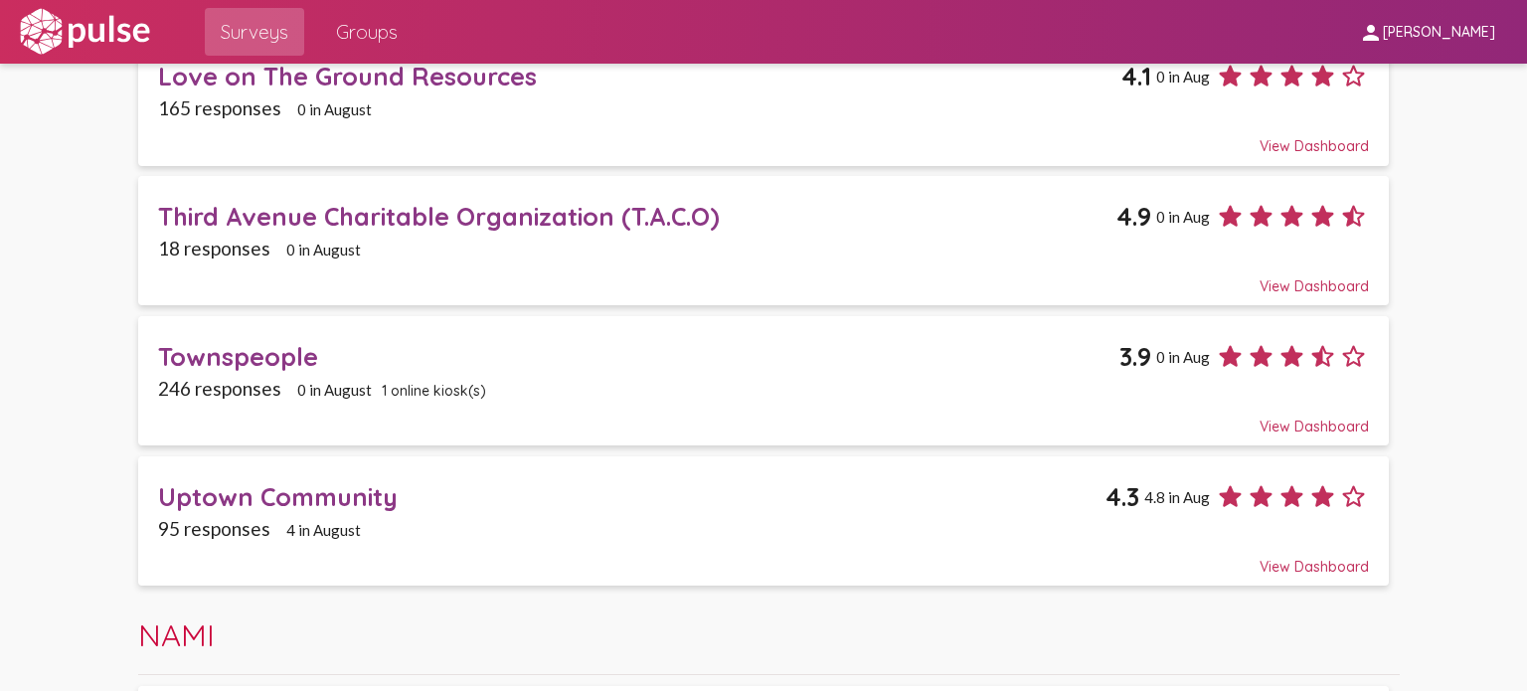
scroll to position [859, 0]
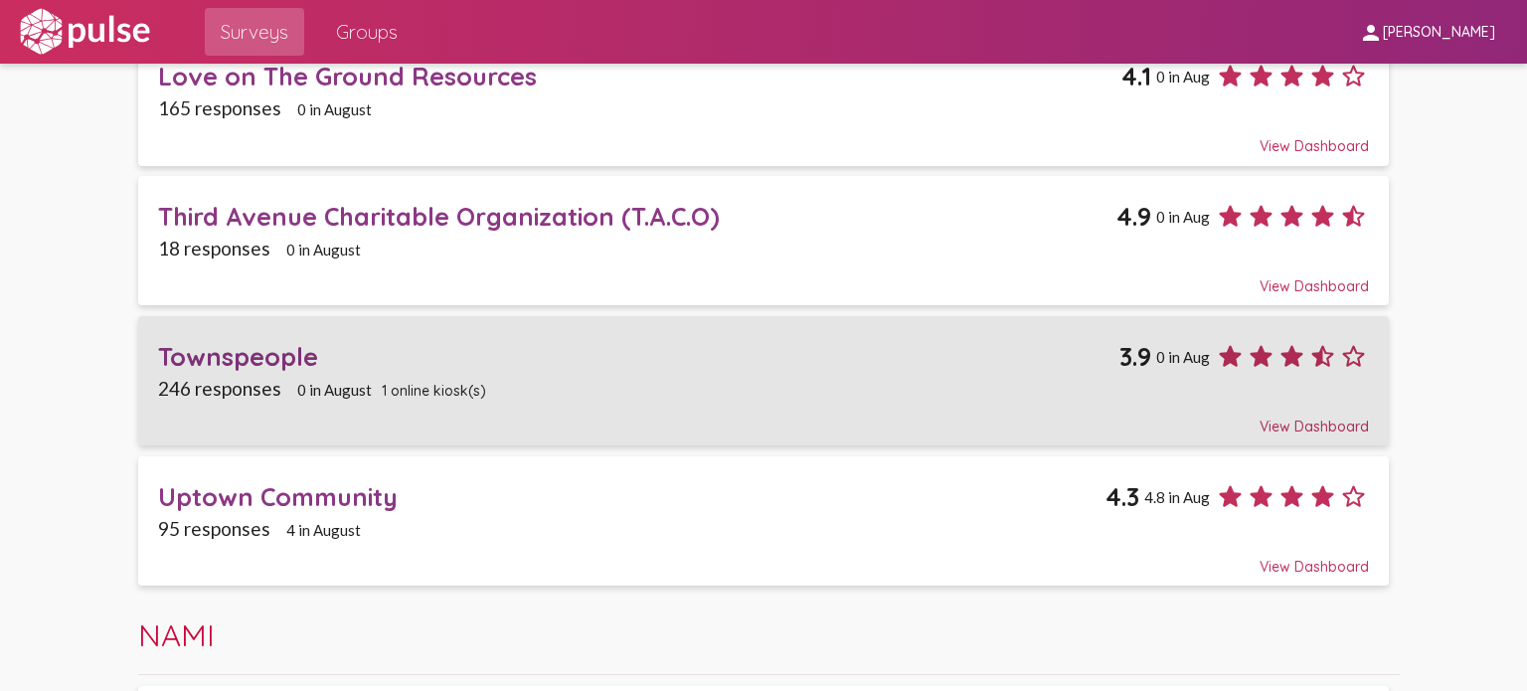
click at [285, 356] on div "Townspeople" at bounding box center [638, 356] width 961 height 31
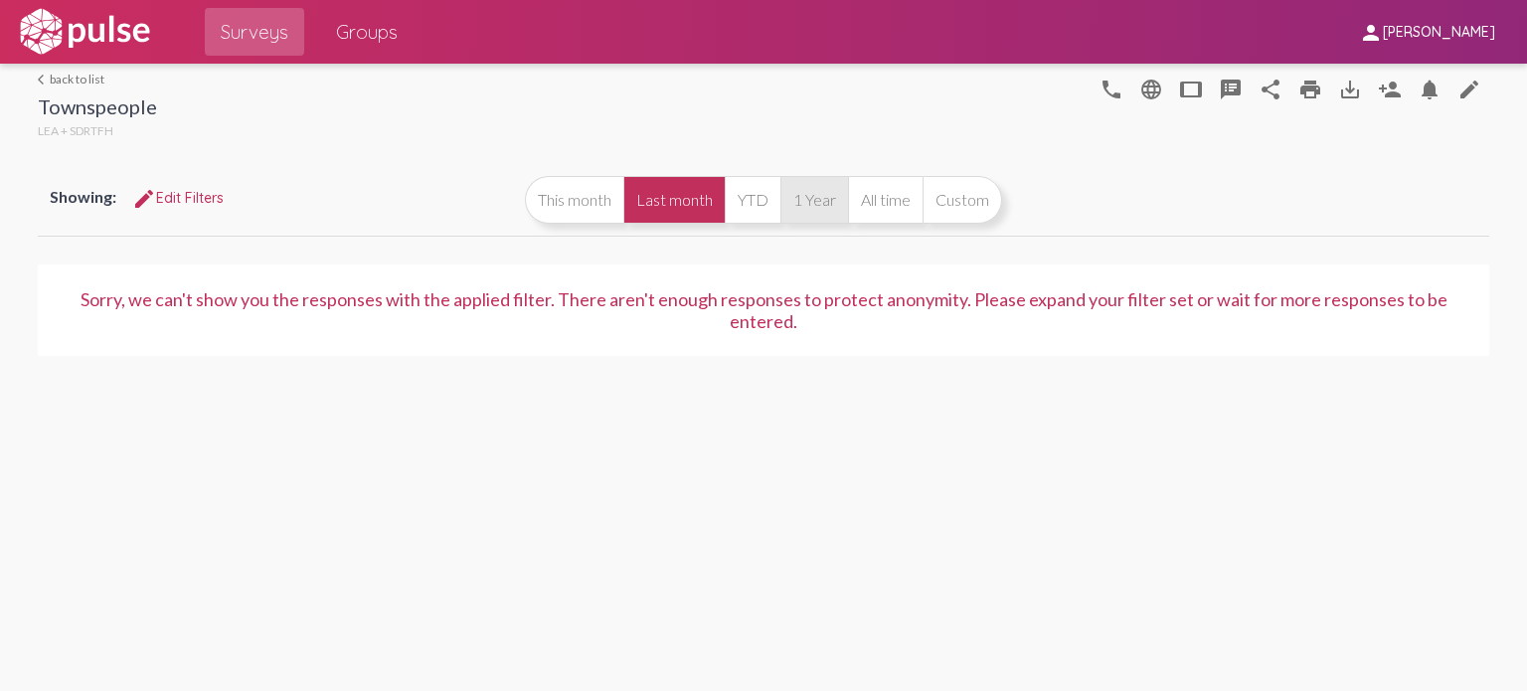
click at [801, 198] on button "1 Year" at bounding box center [814, 200] width 68 height 48
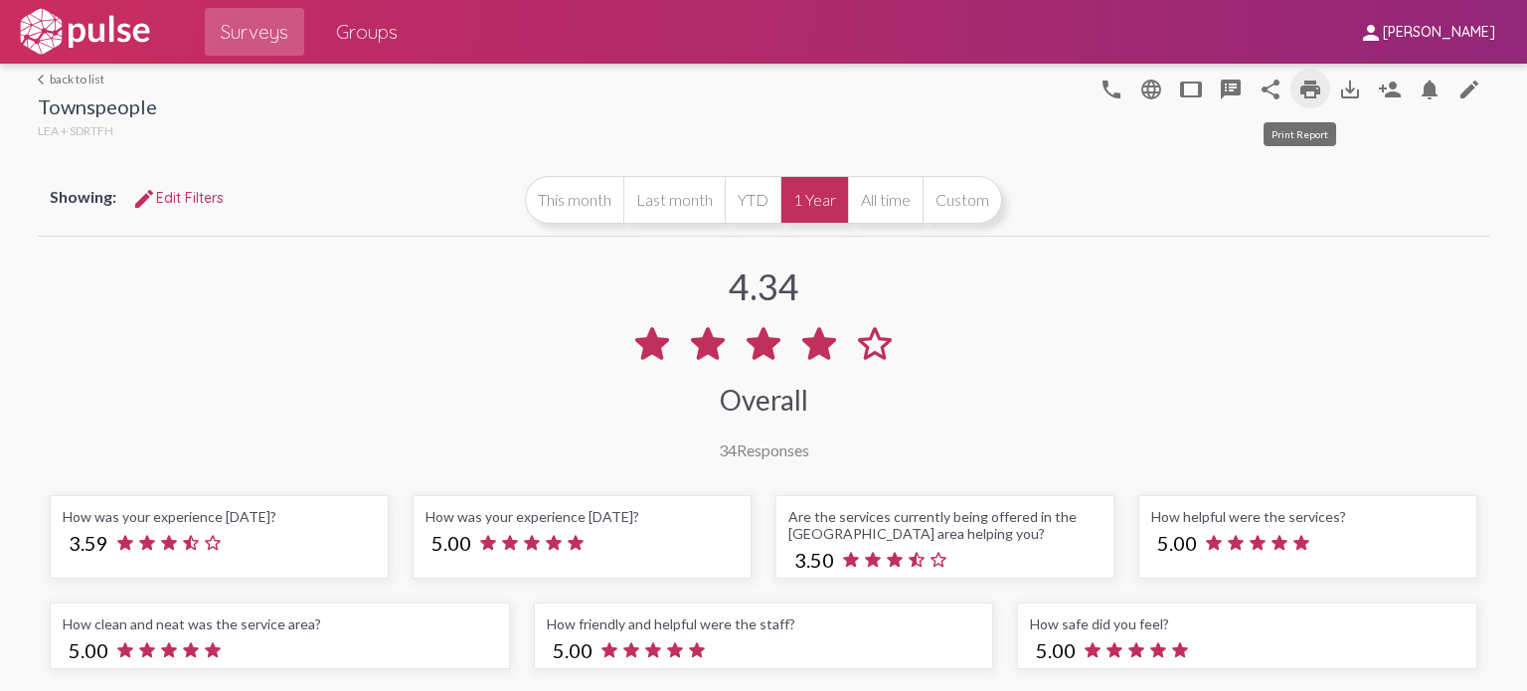
click at [1271, 88] on mat-icon "print" at bounding box center [1310, 90] width 24 height 24
click at [78, 74] on link "arrow_back_ios back to list" at bounding box center [97, 79] width 119 height 15
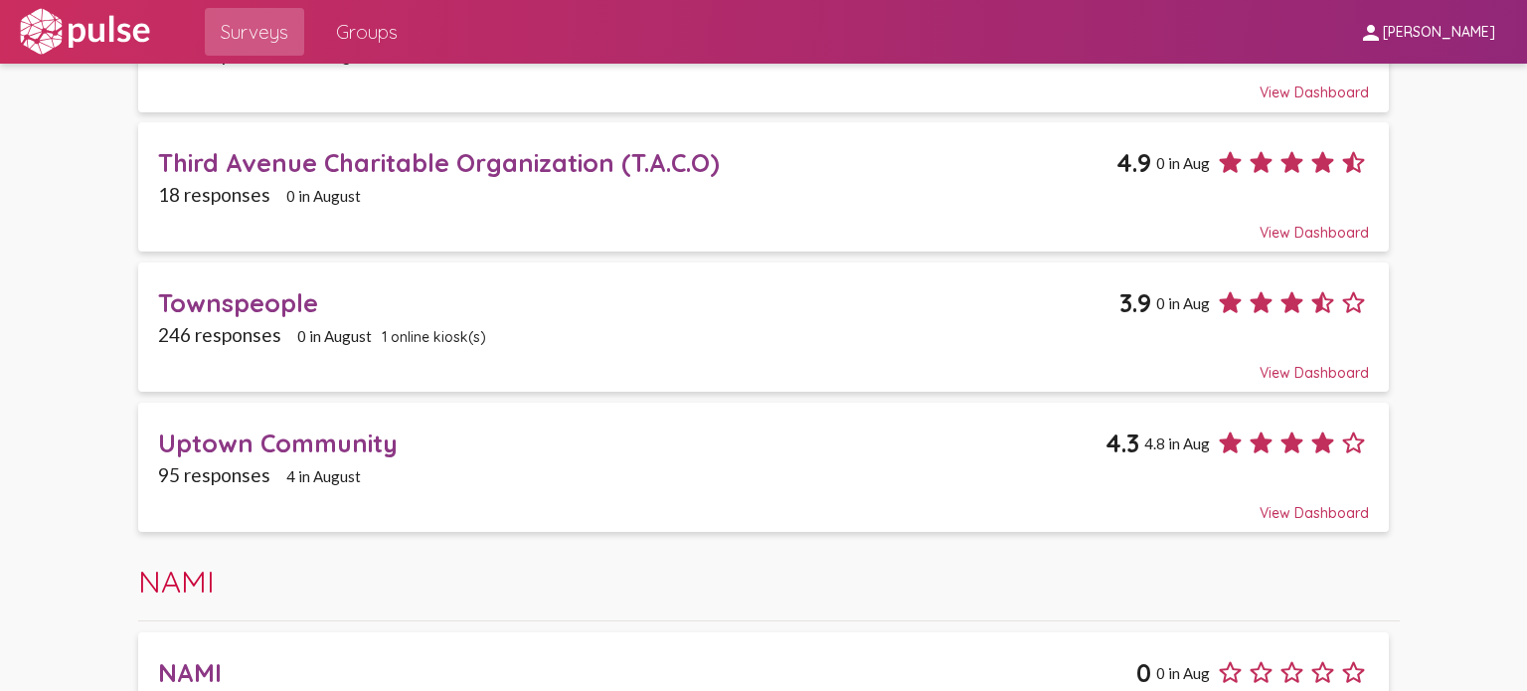
scroll to position [952, 0]
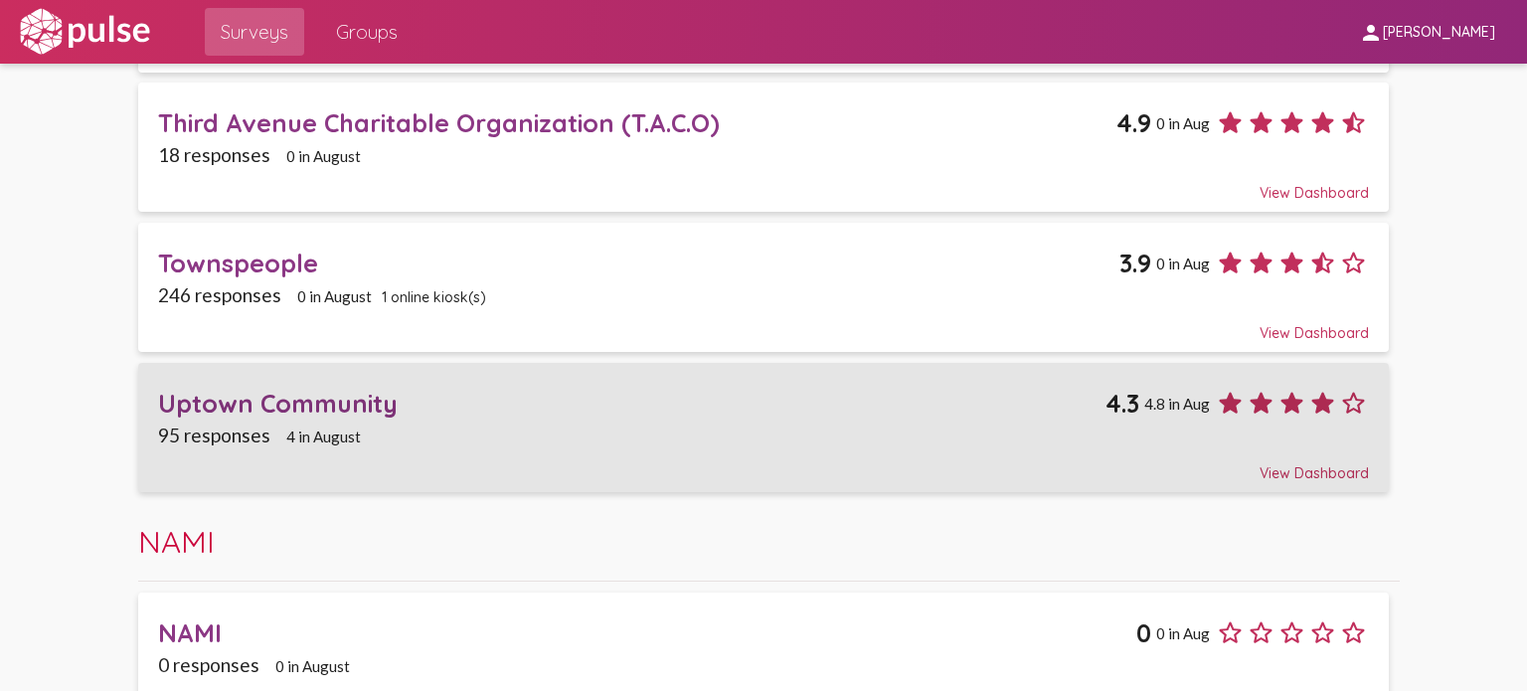
click at [306, 401] on div "Uptown Community" at bounding box center [631, 403] width 947 height 31
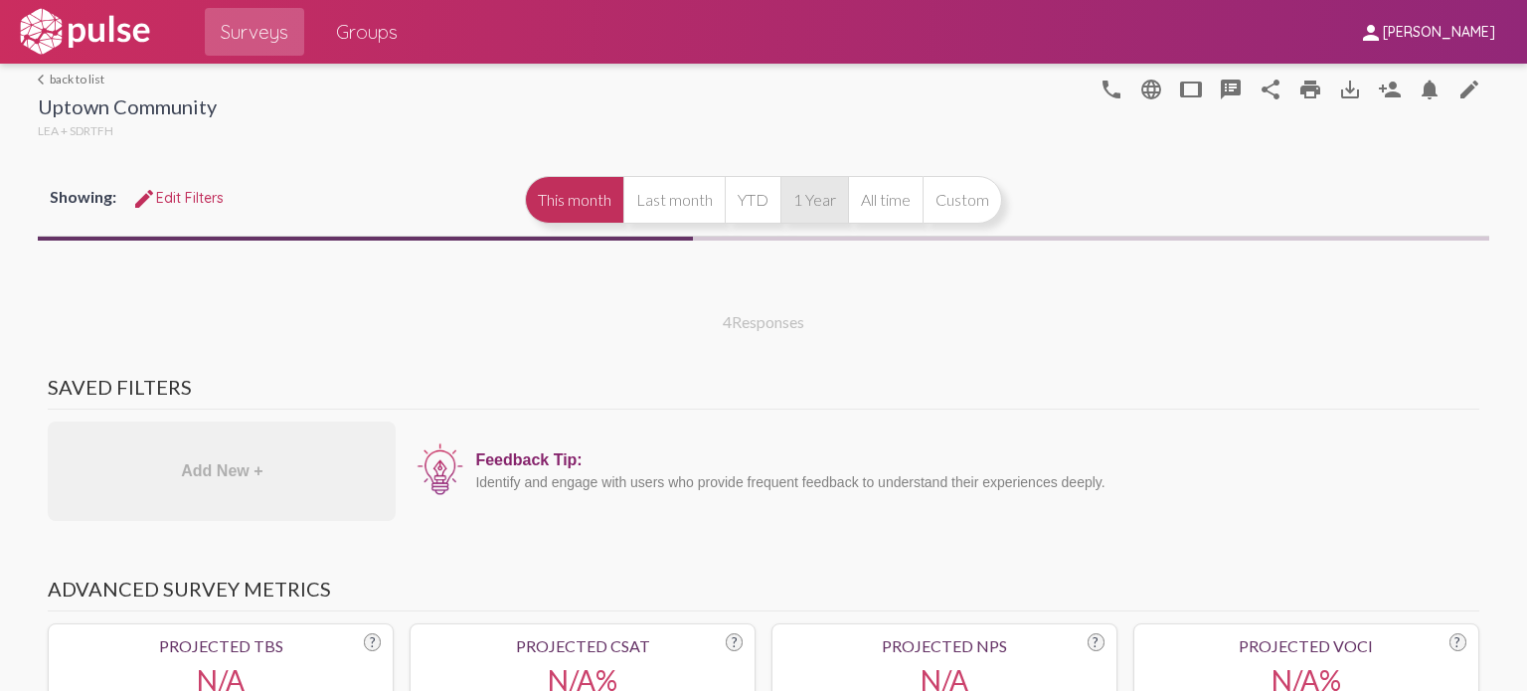
click at [820, 195] on button "1 Year" at bounding box center [814, 200] width 68 height 48
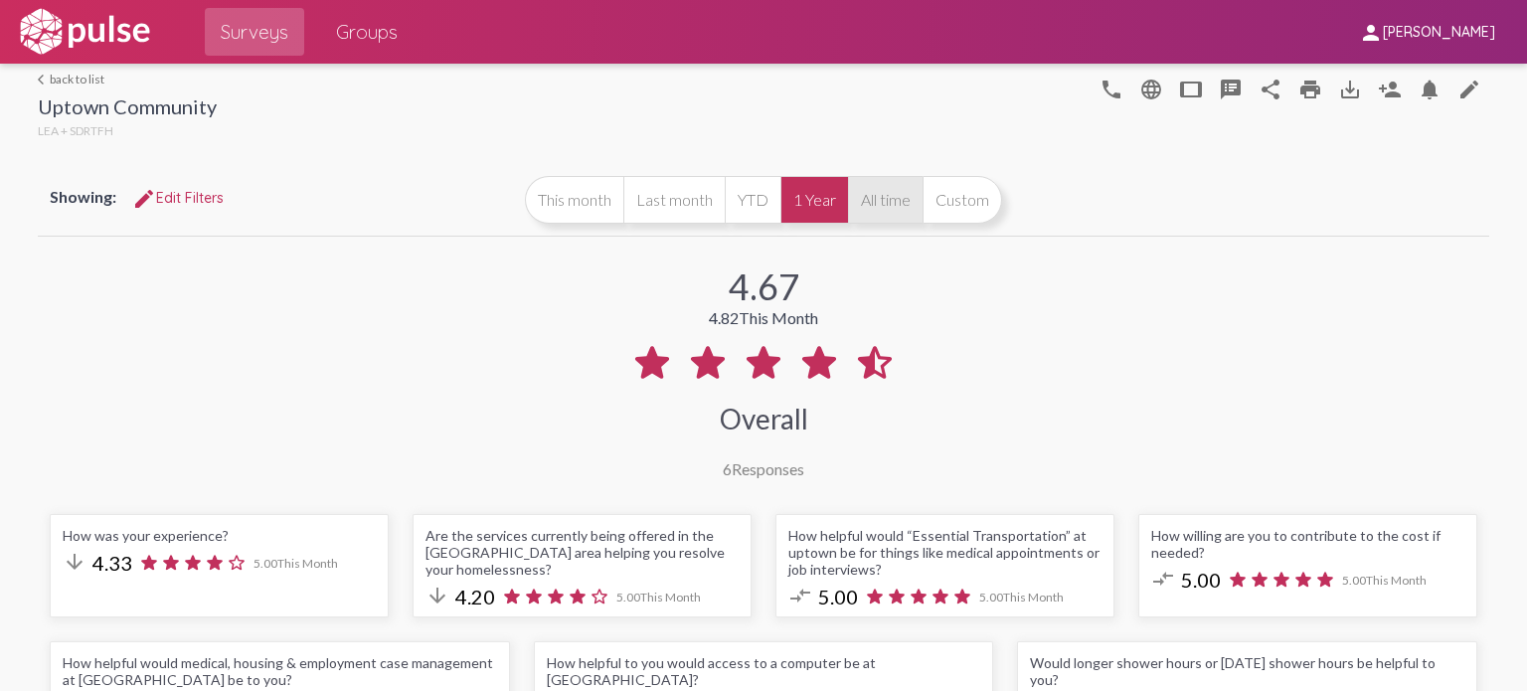
click at [881, 194] on button "All time" at bounding box center [885, 200] width 75 height 48
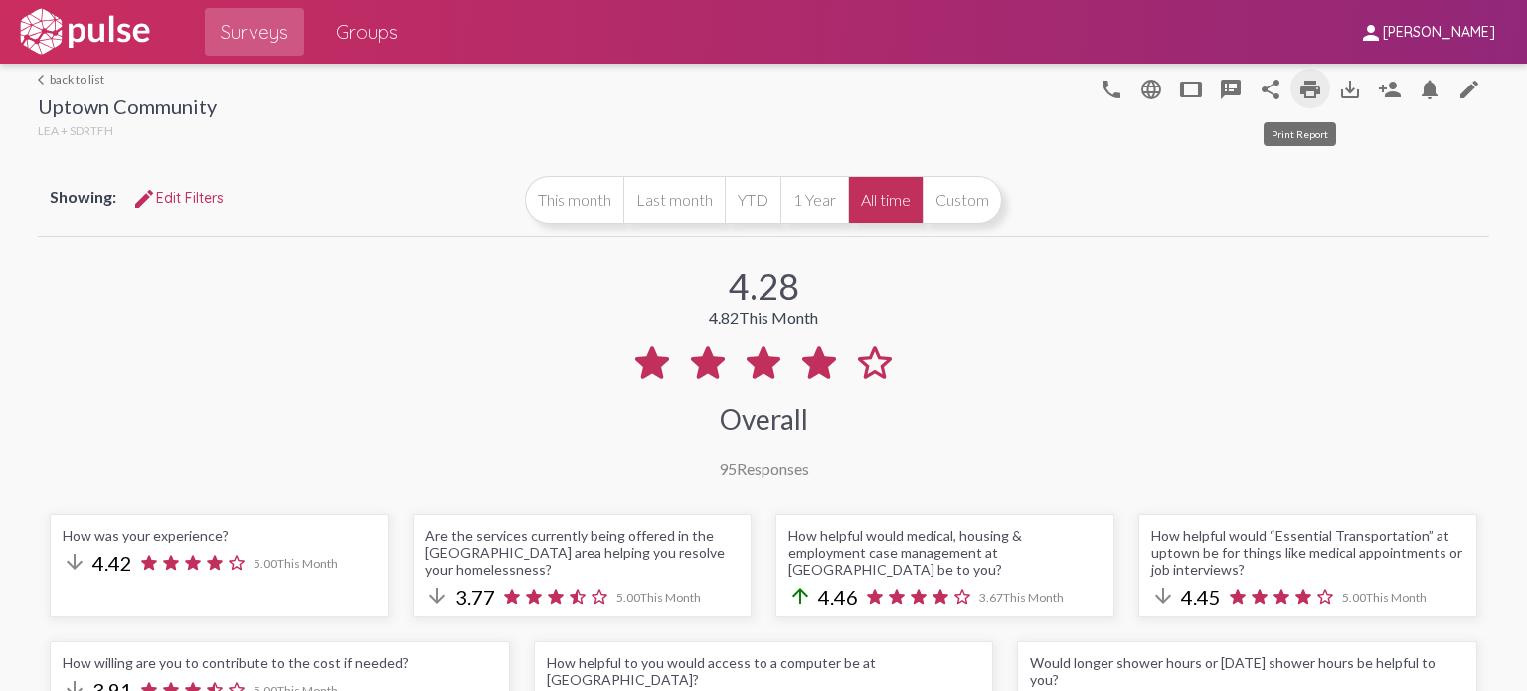
click at [1271, 85] on mat-icon "print" at bounding box center [1310, 90] width 24 height 24
click at [83, 74] on link "arrow_back_ios back to list" at bounding box center [127, 79] width 179 height 15
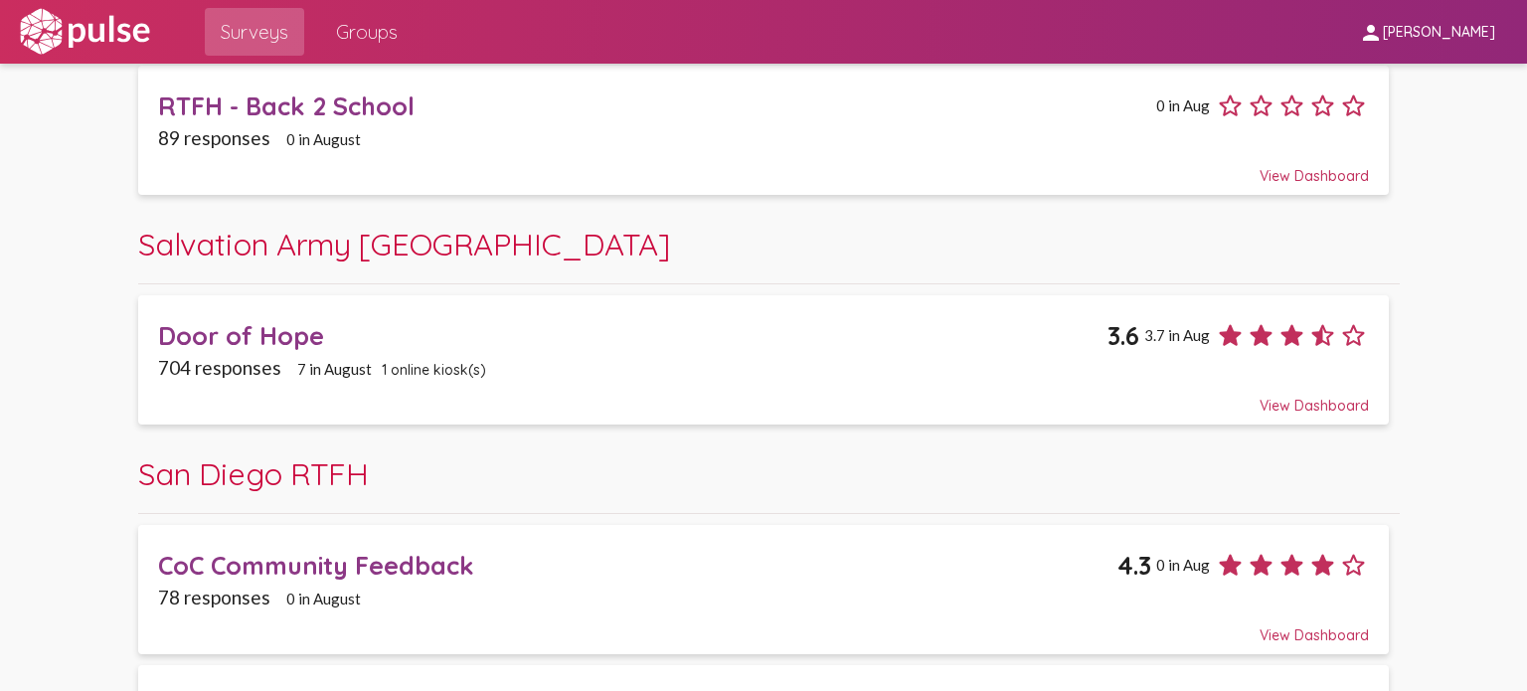
scroll to position [1718, 0]
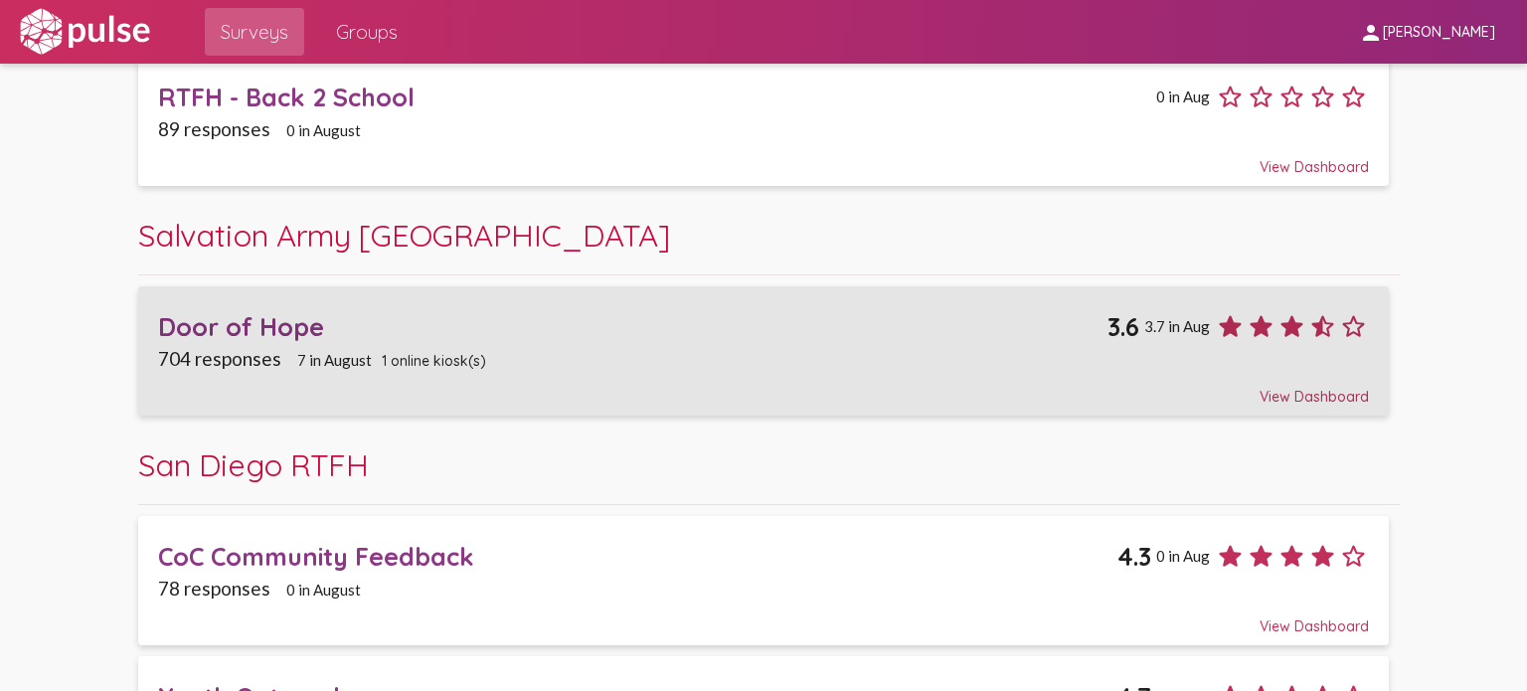
click at [287, 321] on div "Door of Hope" at bounding box center [632, 326] width 949 height 31
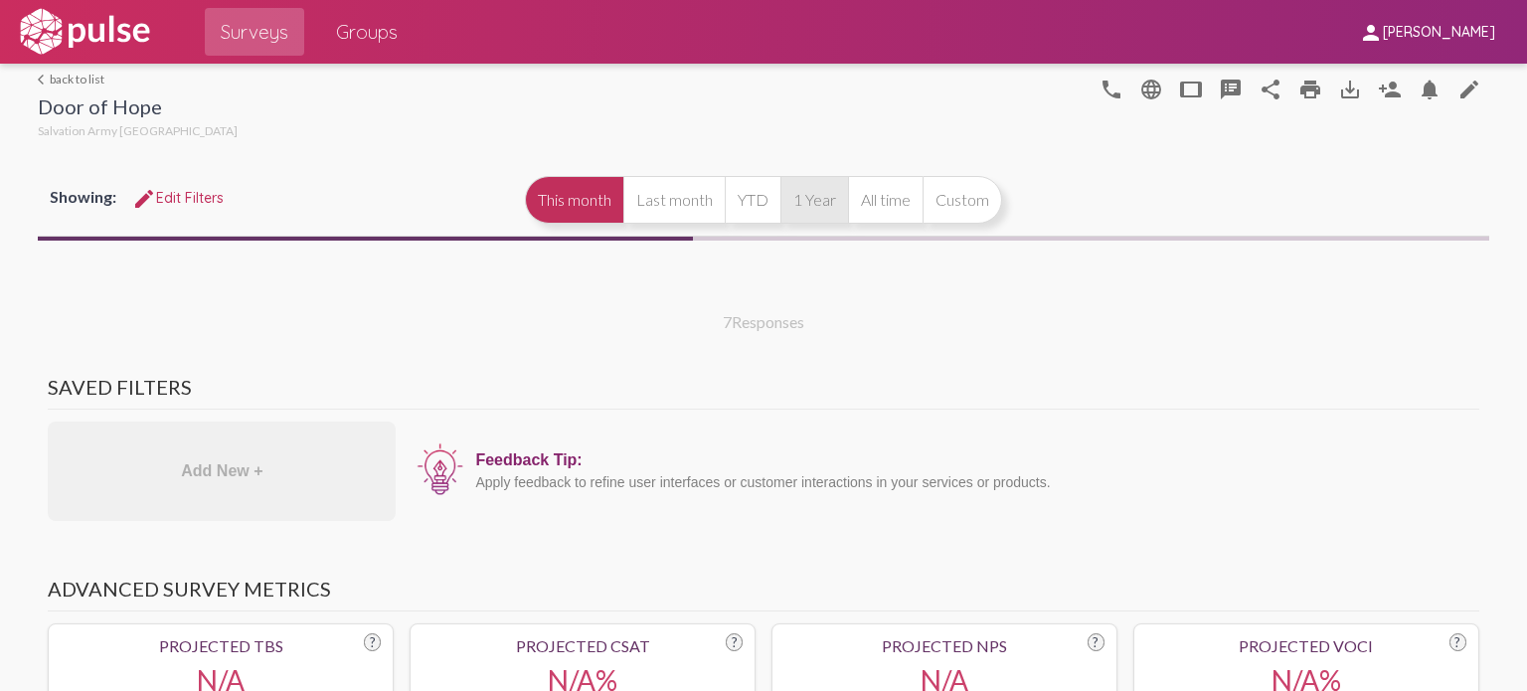
click at [815, 196] on button "1 Year" at bounding box center [814, 200] width 68 height 48
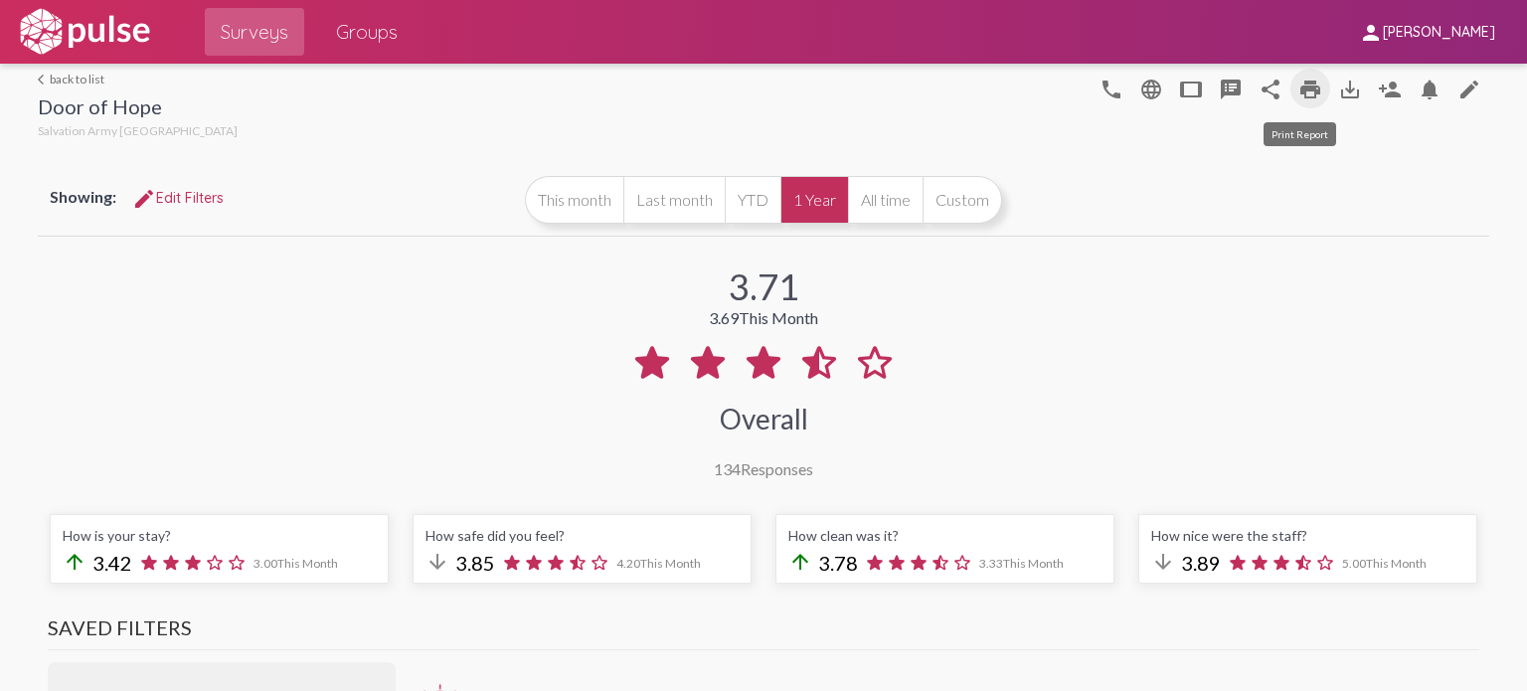
click at [1271, 89] on mat-icon "print" at bounding box center [1310, 90] width 24 height 24
click at [96, 77] on link "arrow_back_ios back to list" at bounding box center [138, 79] width 200 height 15
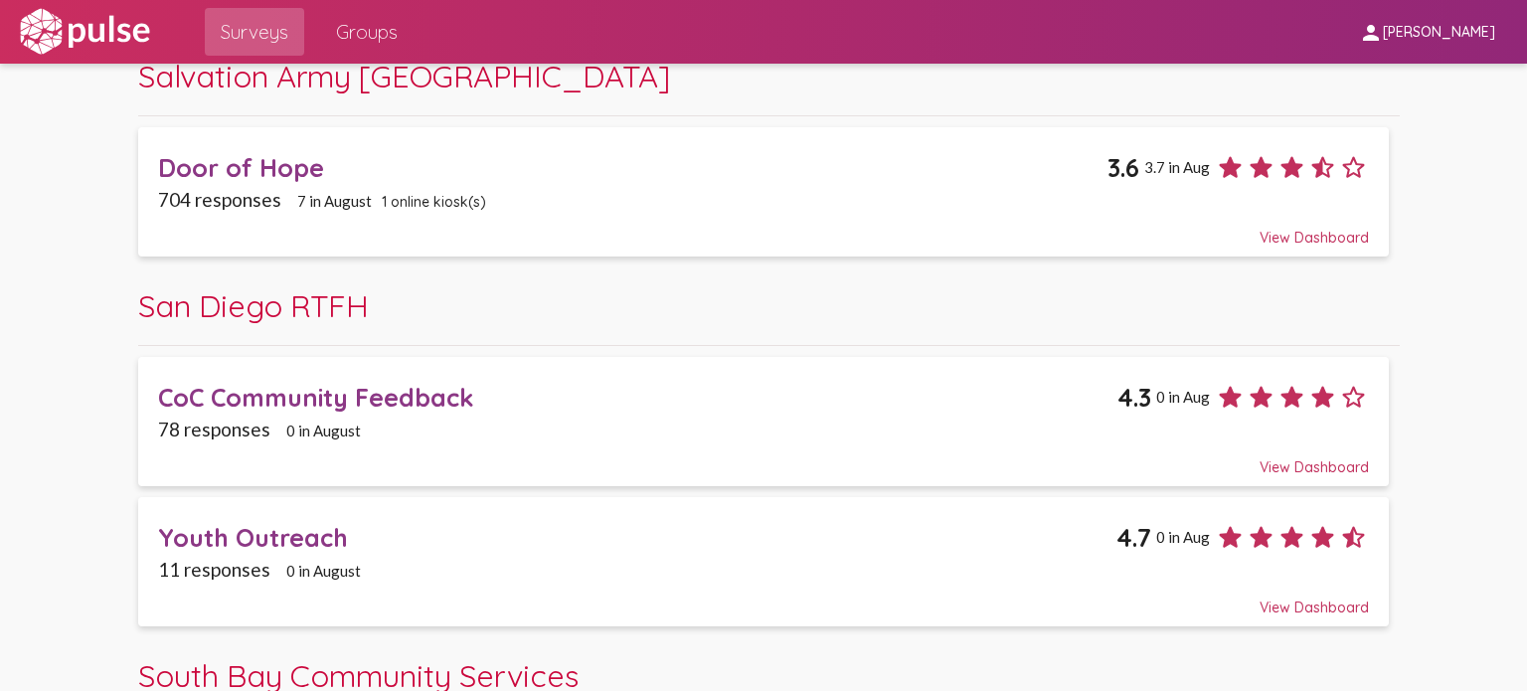
scroll to position [2038, 0]
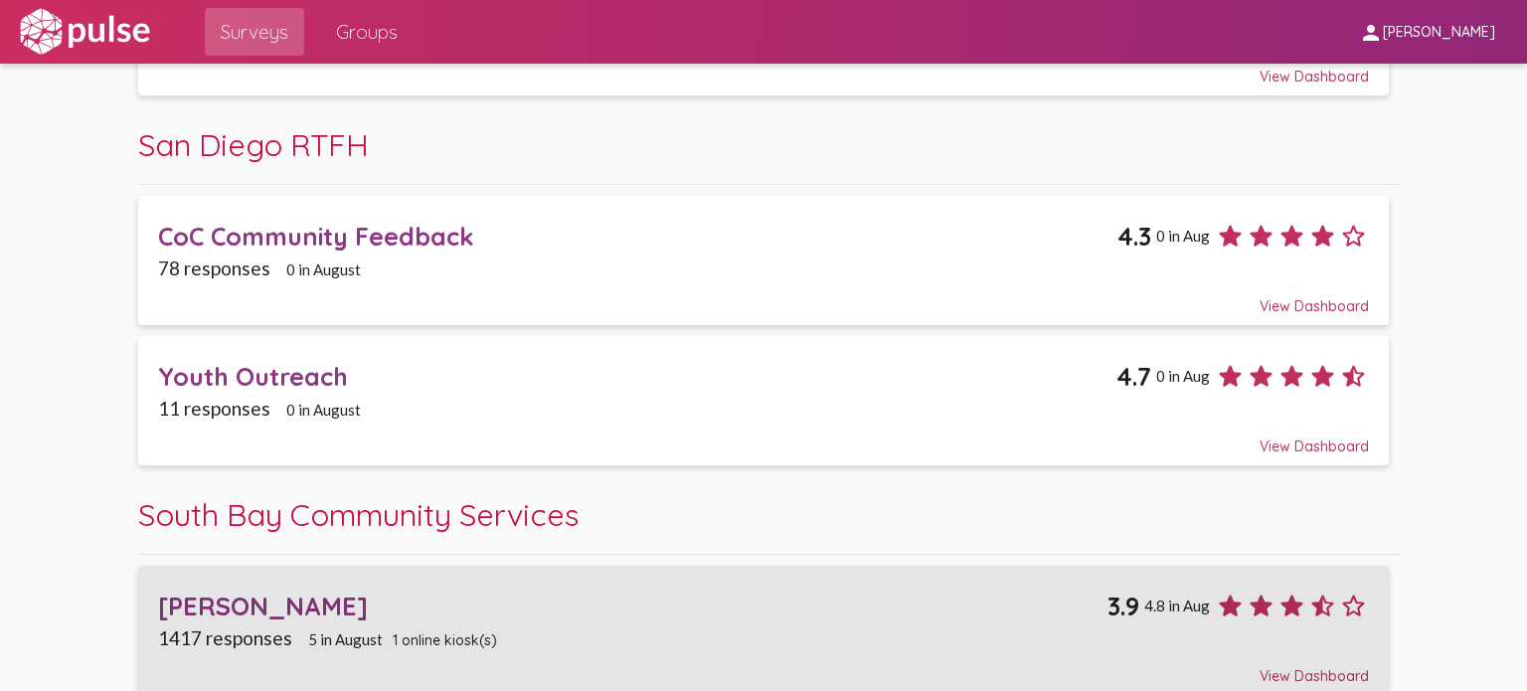
click at [226, 547] on div "[PERSON_NAME]" at bounding box center [632, 605] width 949 height 31
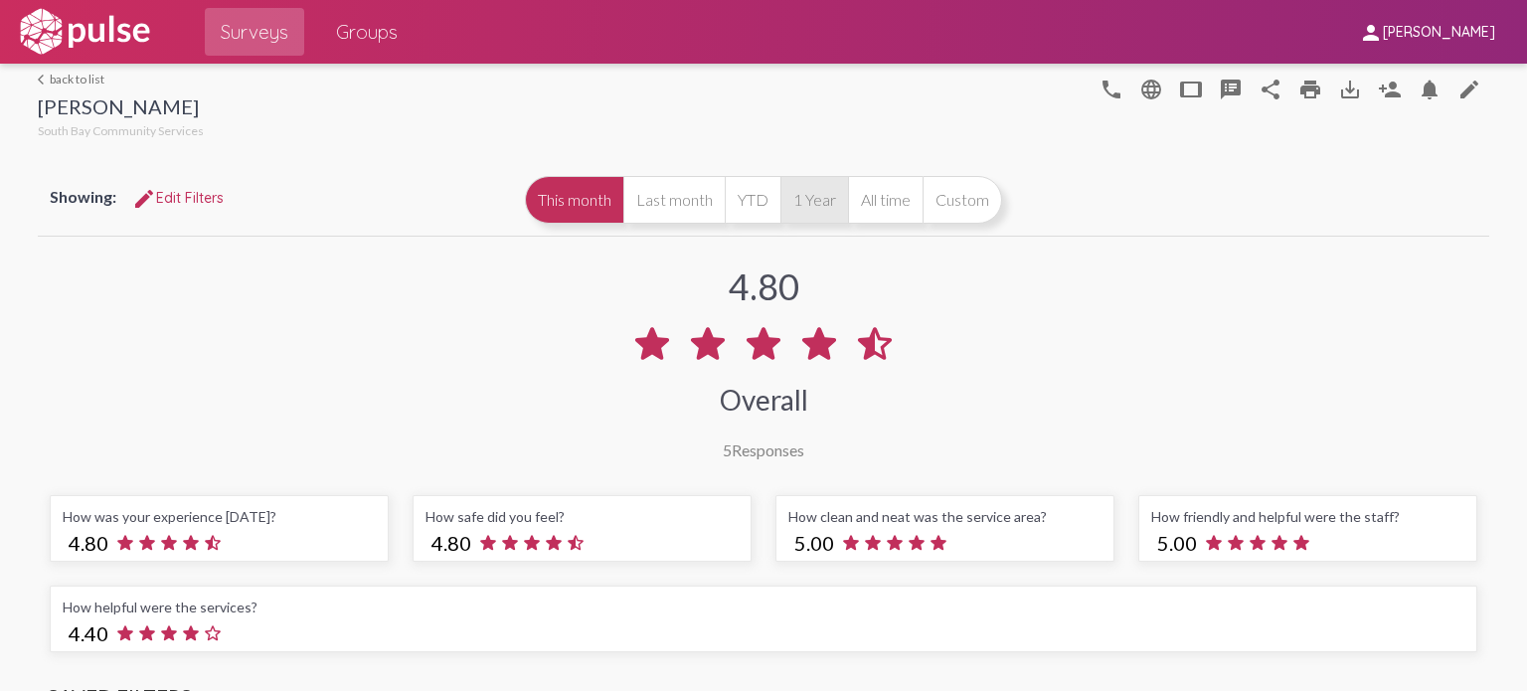
click at [809, 202] on button "1 Year" at bounding box center [814, 200] width 68 height 48
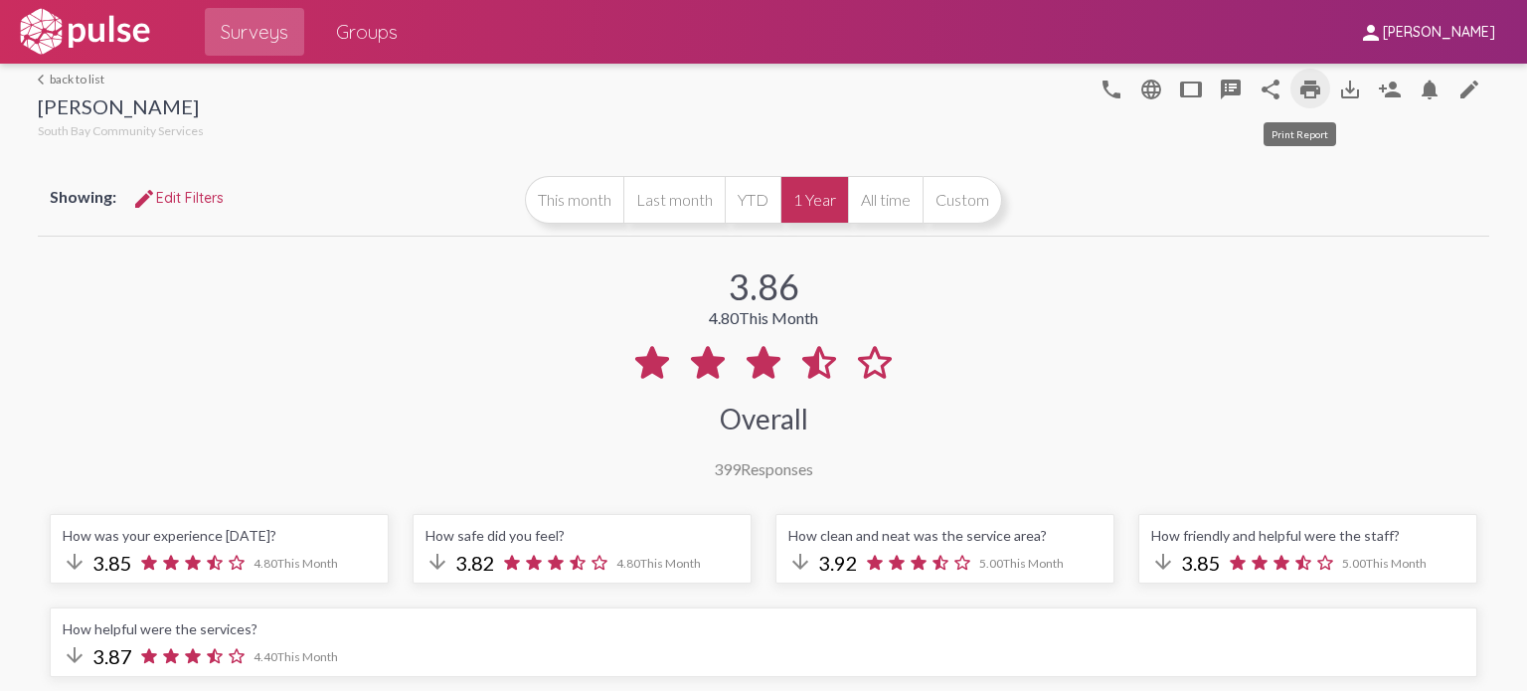
click at [1271, 90] on mat-icon "print" at bounding box center [1310, 90] width 24 height 24
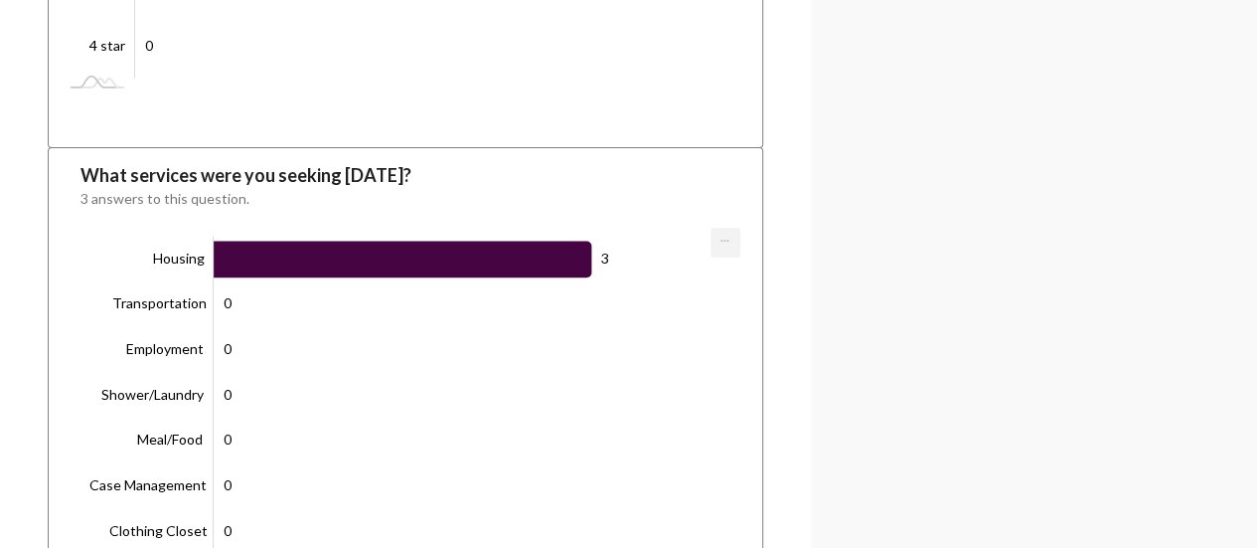
scroll to position [3515, 0]
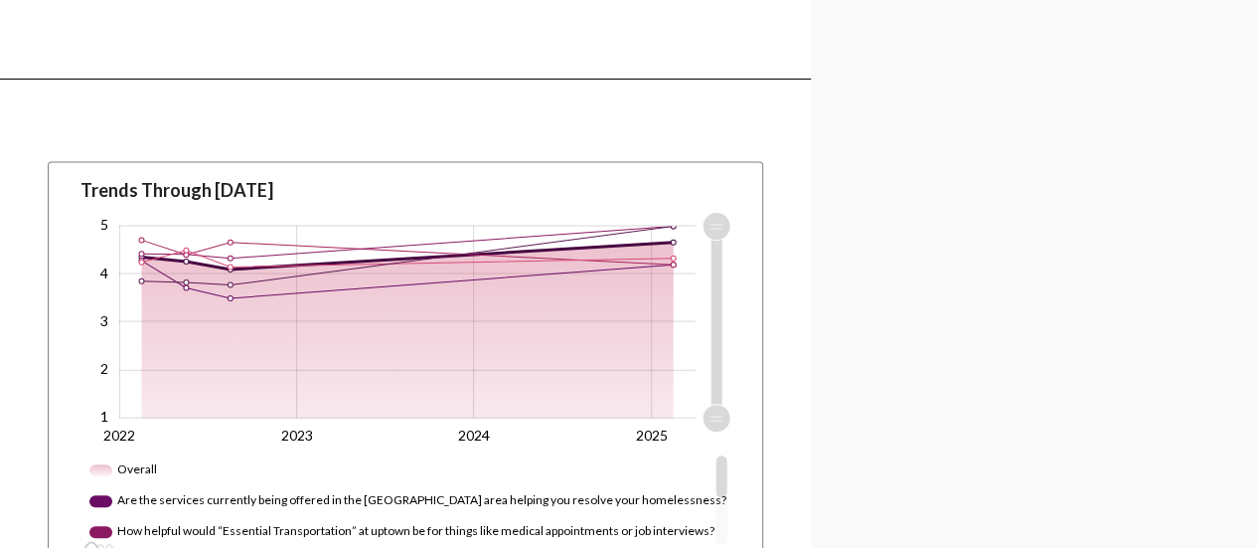
scroll to position [2021, 0]
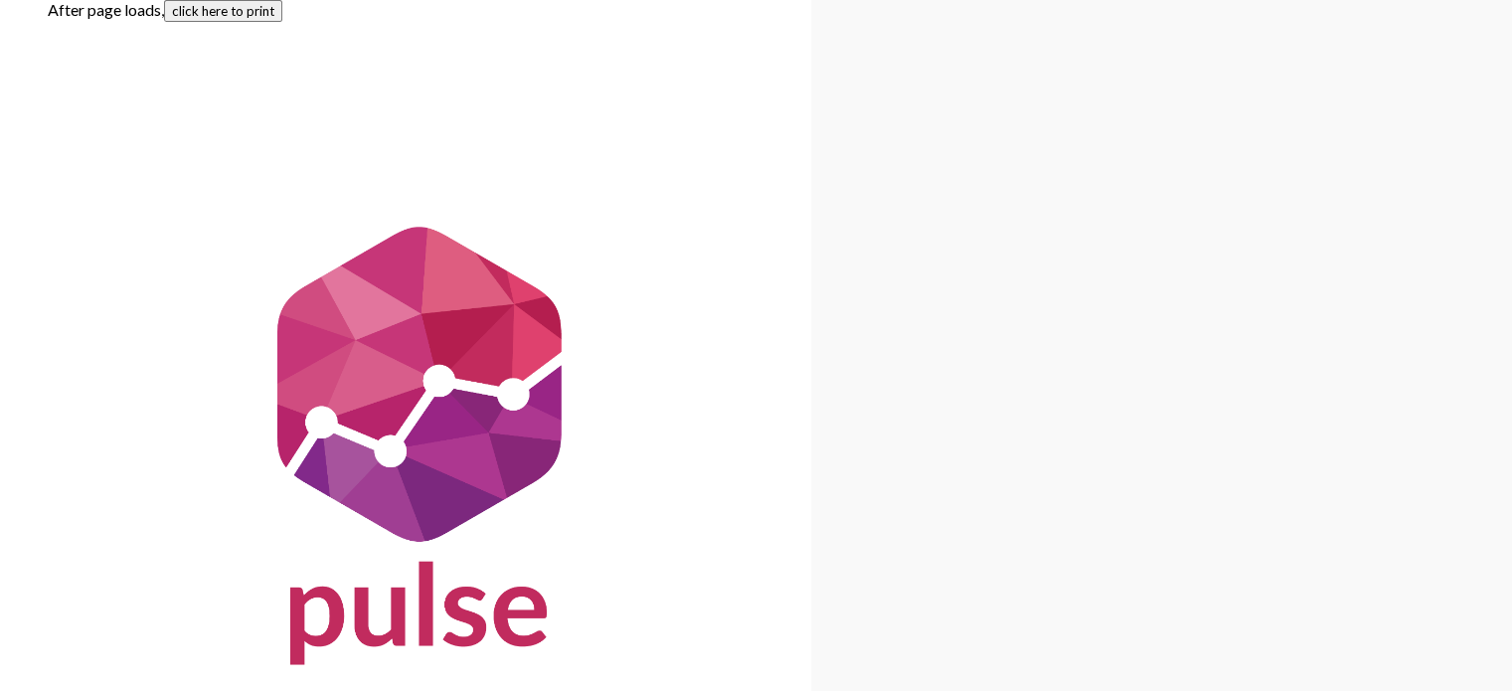
click at [262, 15] on button "click here to print" at bounding box center [223, 11] width 118 height 22
click at [214, 13] on button "click here to print" at bounding box center [223, 11] width 118 height 22
click at [219, 11] on button "click here to print" at bounding box center [223, 11] width 118 height 22
click at [263, 14] on button "click here to print" at bounding box center [223, 11] width 118 height 22
click at [254, 15] on button "click here to print" at bounding box center [223, 11] width 118 height 22
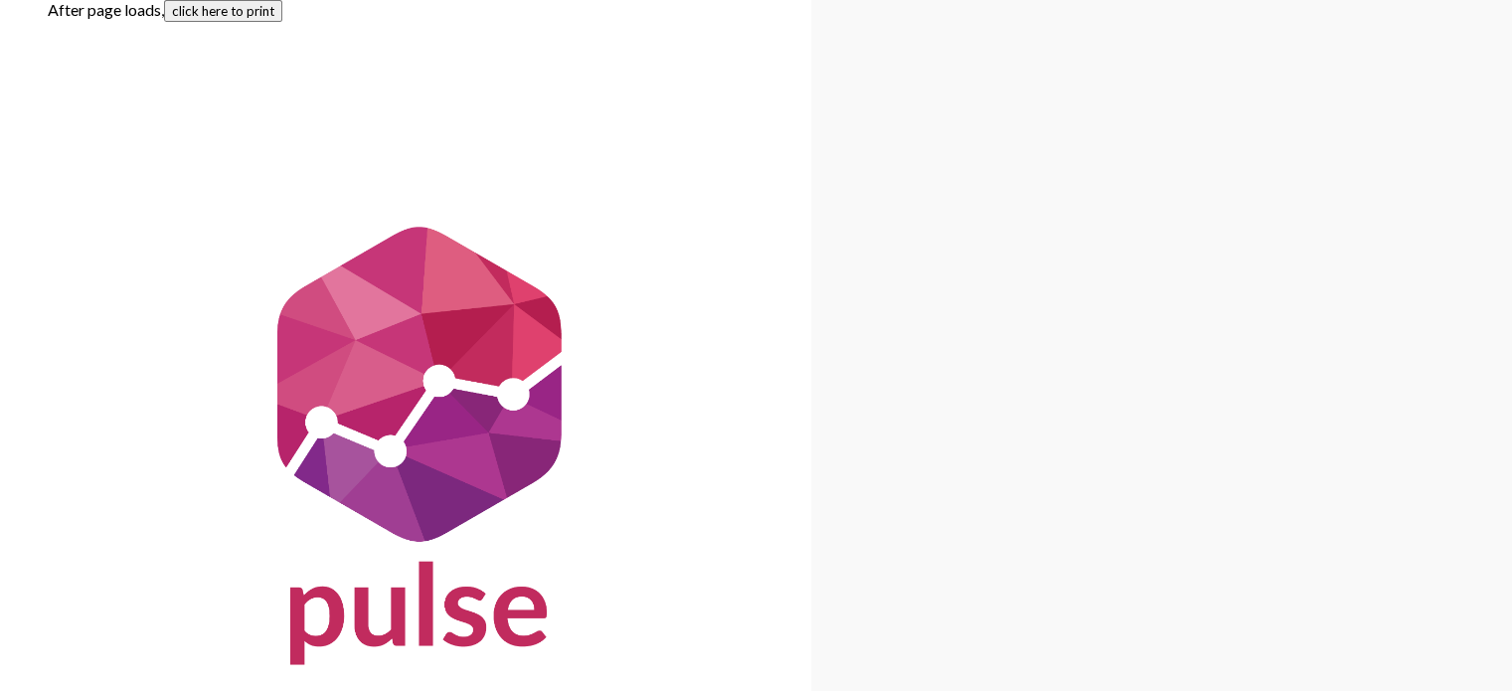
click at [230, 3] on button "click here to print" at bounding box center [223, 11] width 118 height 22
click at [241, 11] on button "click here to print" at bounding box center [223, 11] width 118 height 22
click at [256, 17] on button "click here to print" at bounding box center [223, 11] width 118 height 22
click at [247, 12] on button "click here to print" at bounding box center [223, 11] width 118 height 22
click at [250, 11] on button "click here to print" at bounding box center [223, 11] width 118 height 22
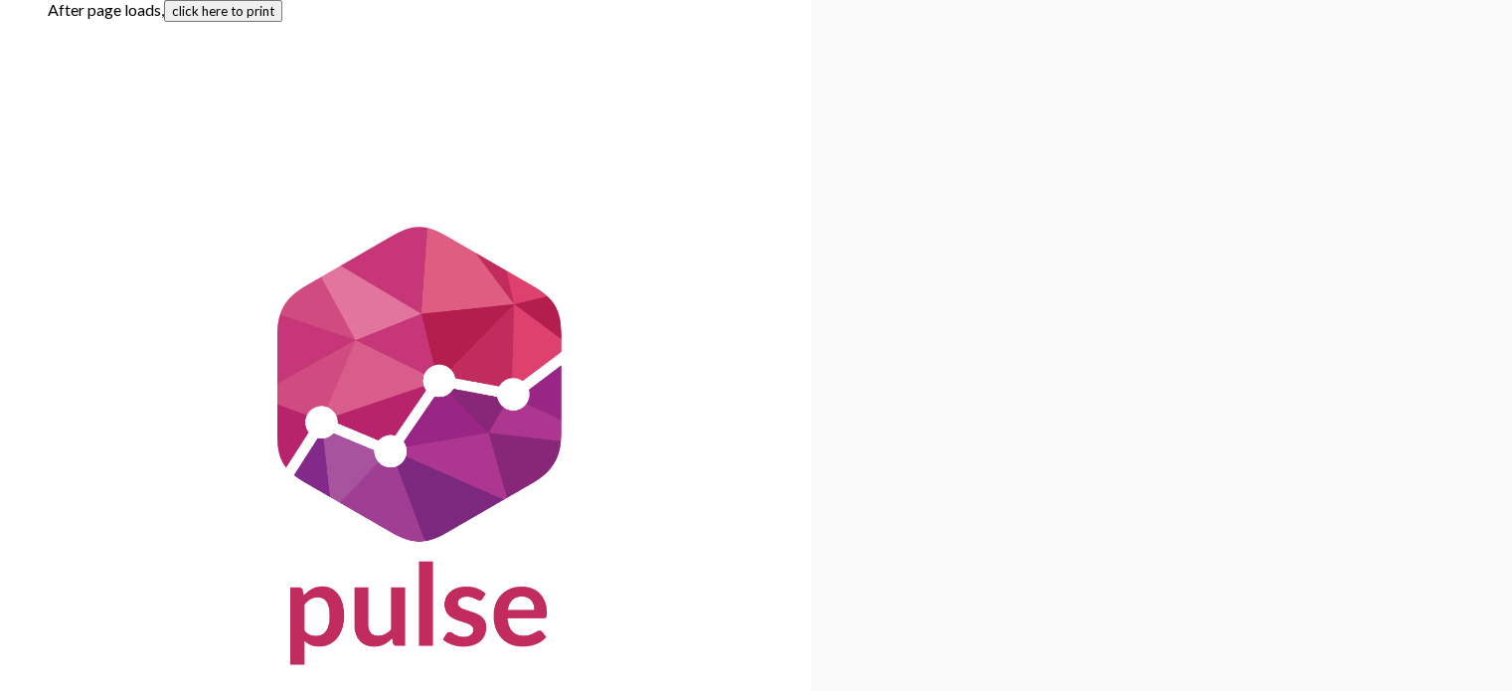
click at [250, 12] on button "click here to print" at bounding box center [223, 11] width 118 height 22
